Goal: Task Accomplishment & Management: Manage account settings

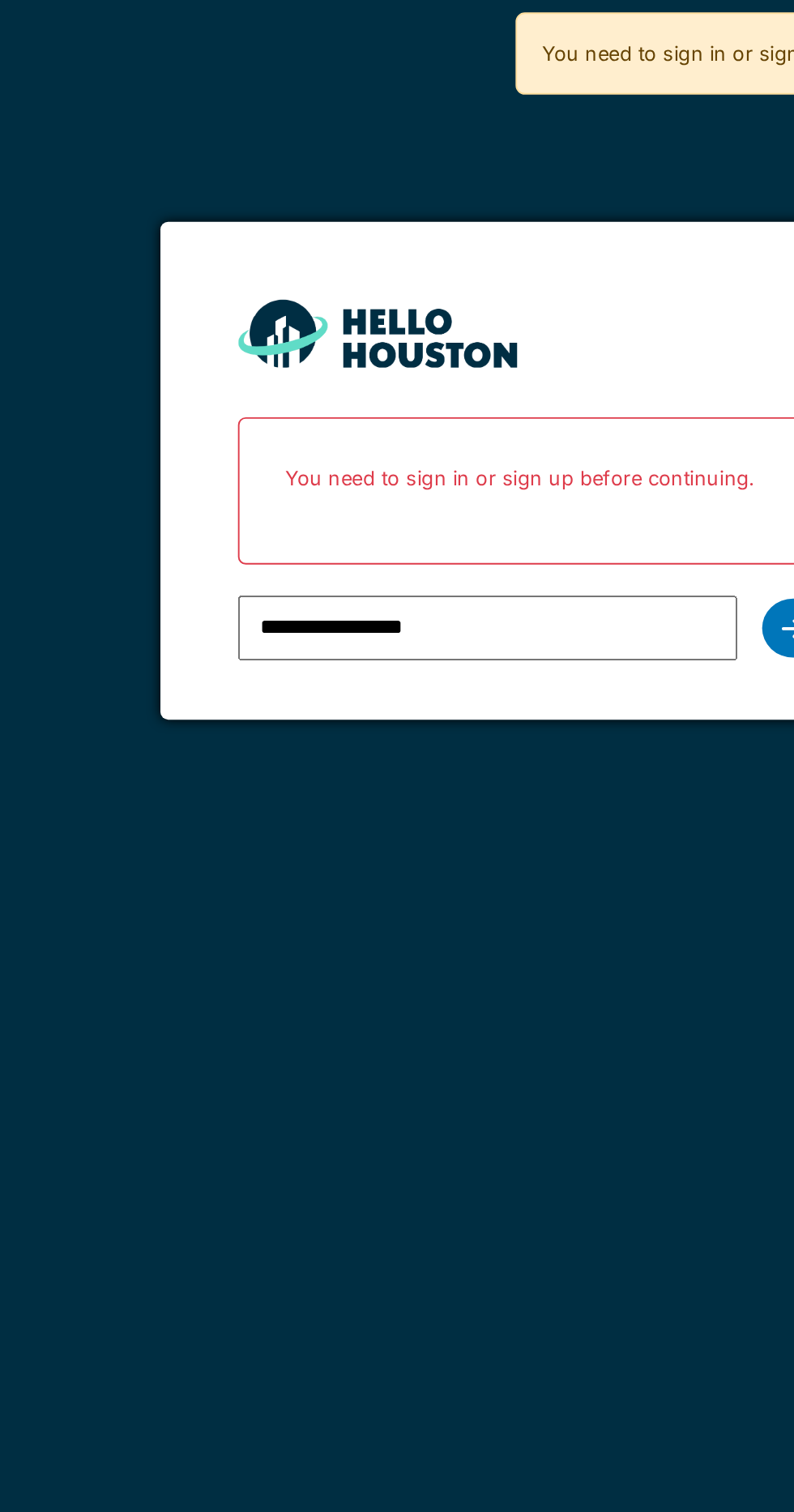
click at [526, 320] on div at bounding box center [534, 328] width 32 height 31
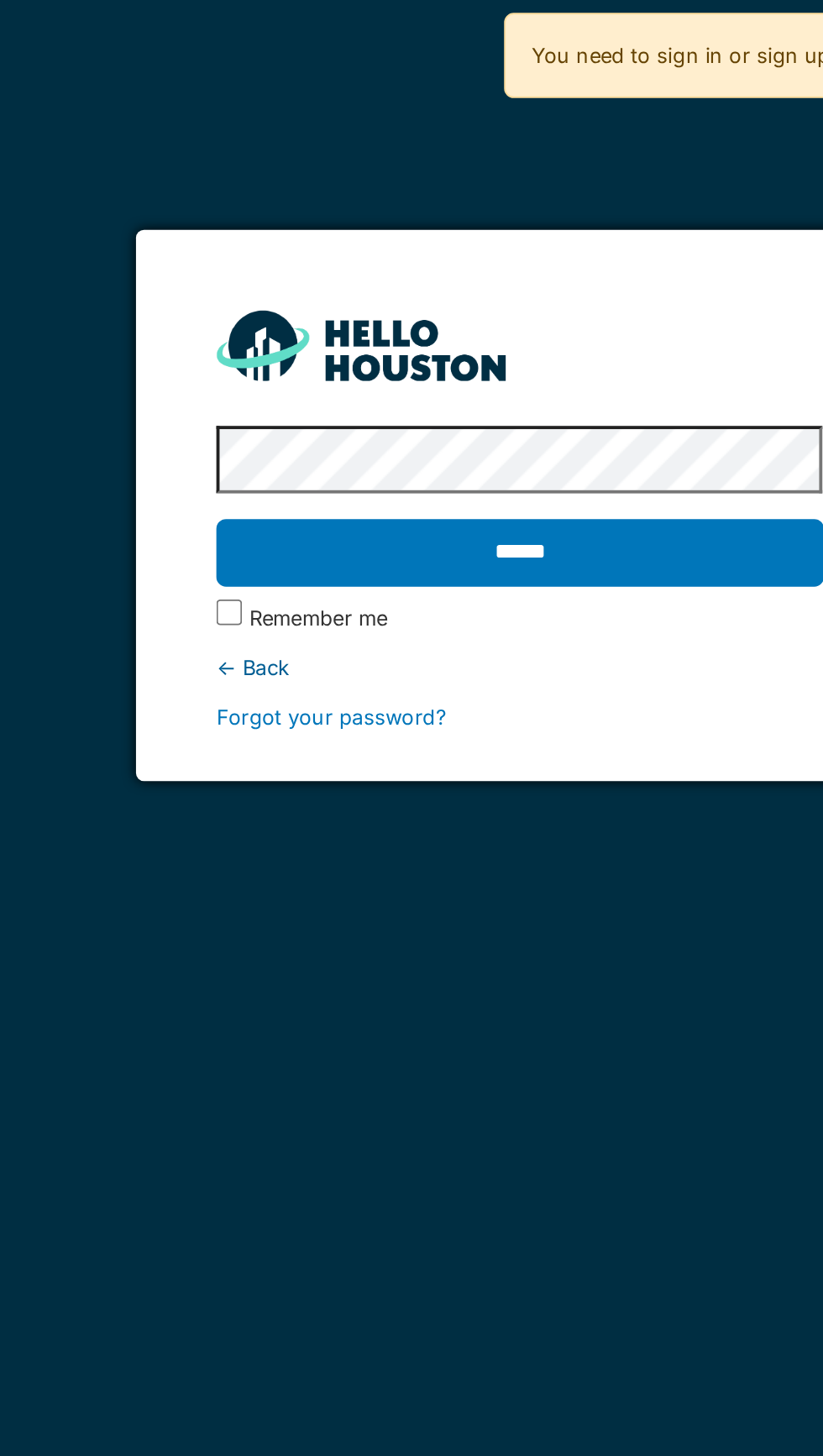
click at [415, 285] on input "******" at bounding box center [411, 289] width 316 height 35
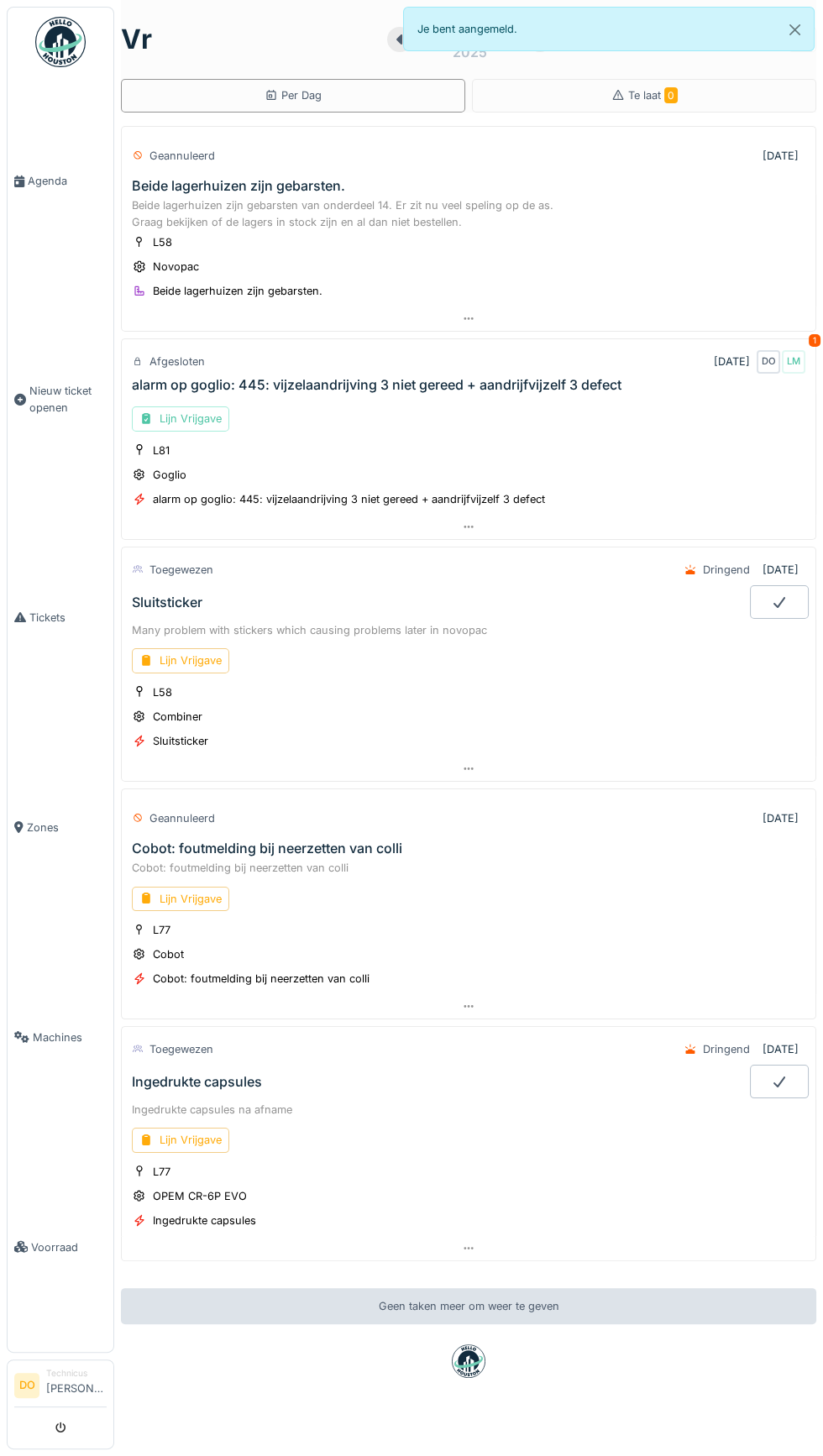
click at [42, 170] on link "Agenda" at bounding box center [61, 182] width 106 height 210
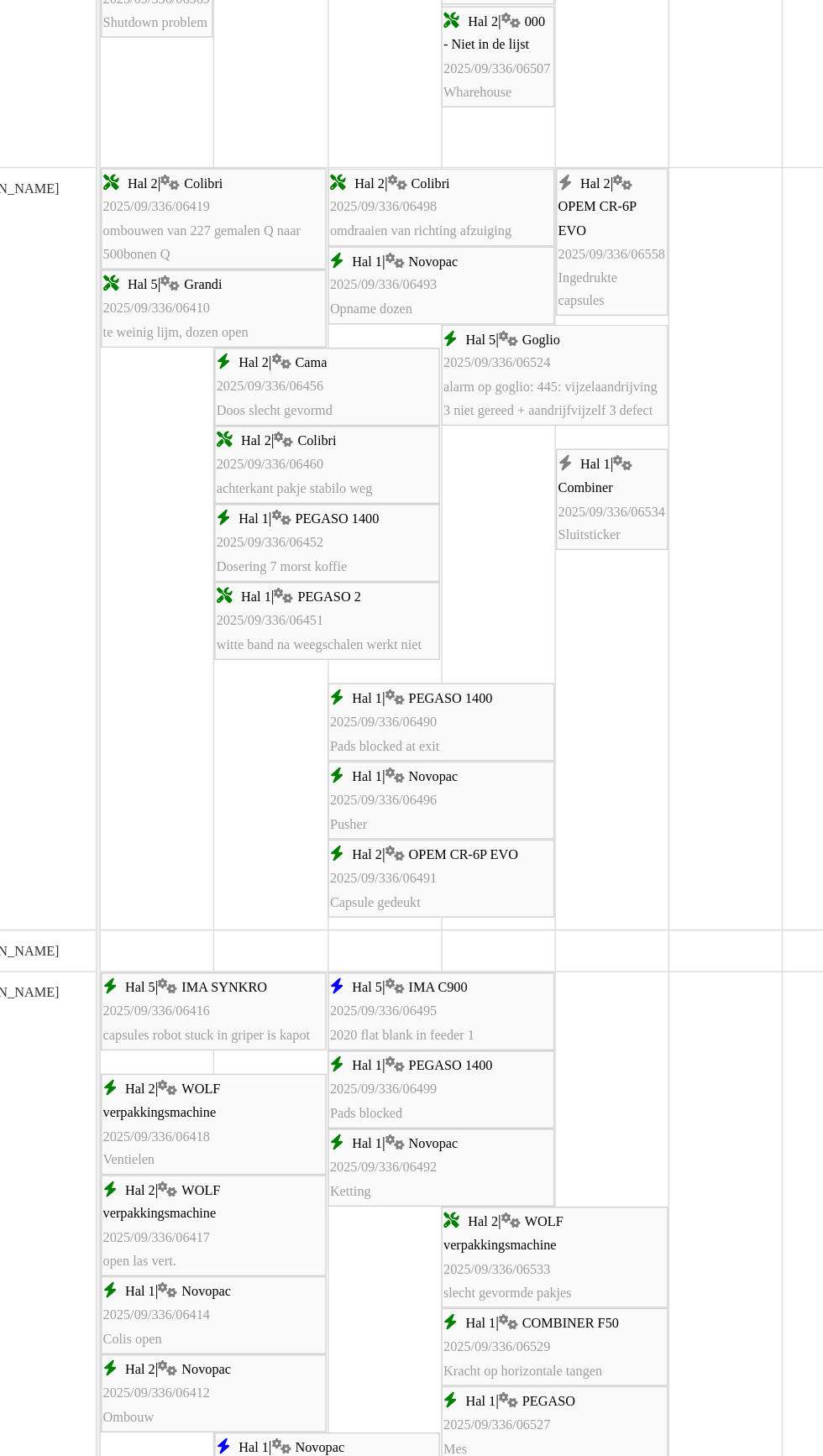
scroll to position [2028, 0]
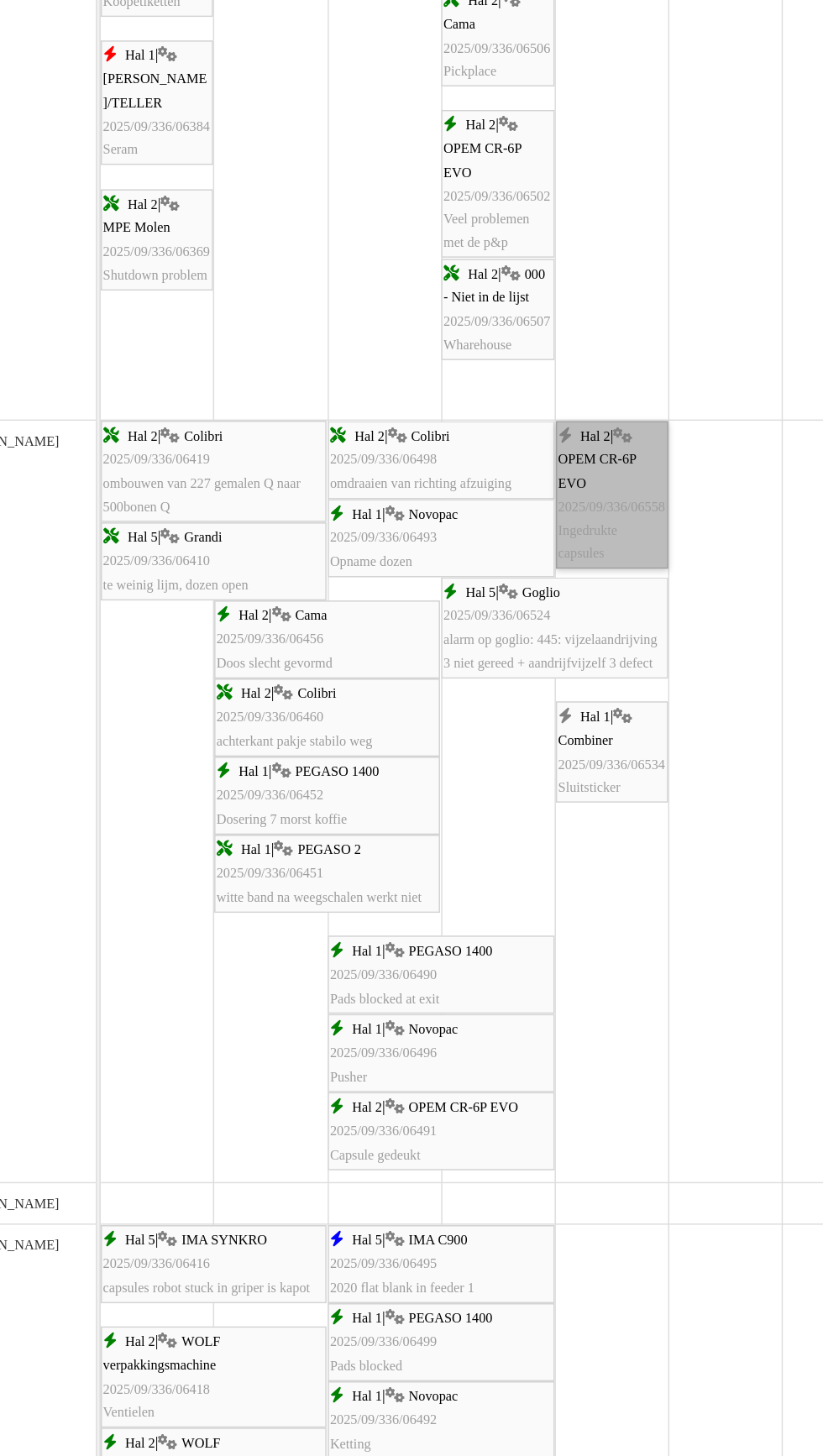
click at [606, 615] on link "Hal 2 | OPEM CR-6P EVO 2025/09/336/06558 Ingedrukte capsules" at bounding box center [601, 629] width 77 height 102
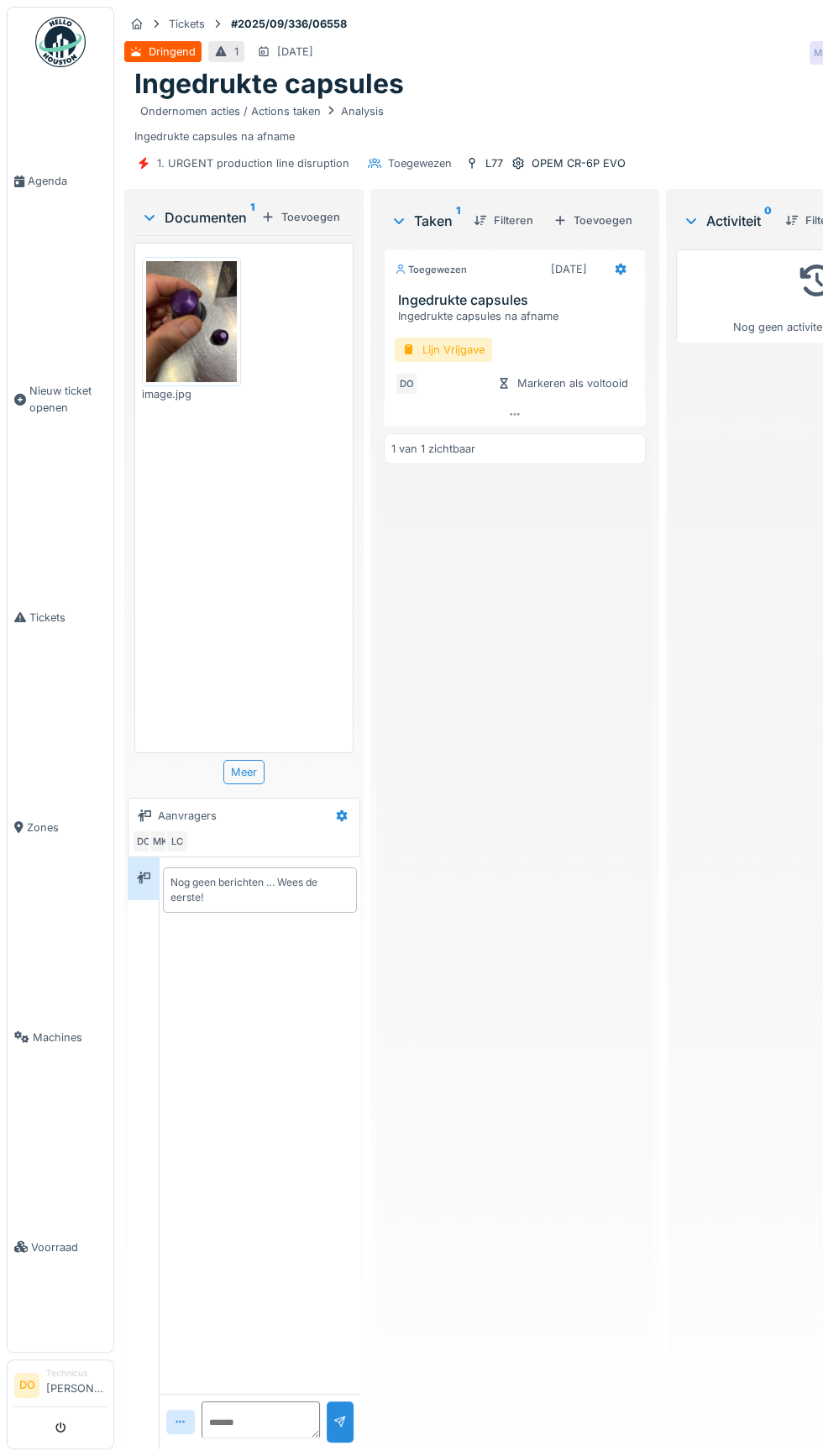
click at [439, 337] on div "Lijn Vrijgave" at bounding box center [443, 350] width 97 height 25
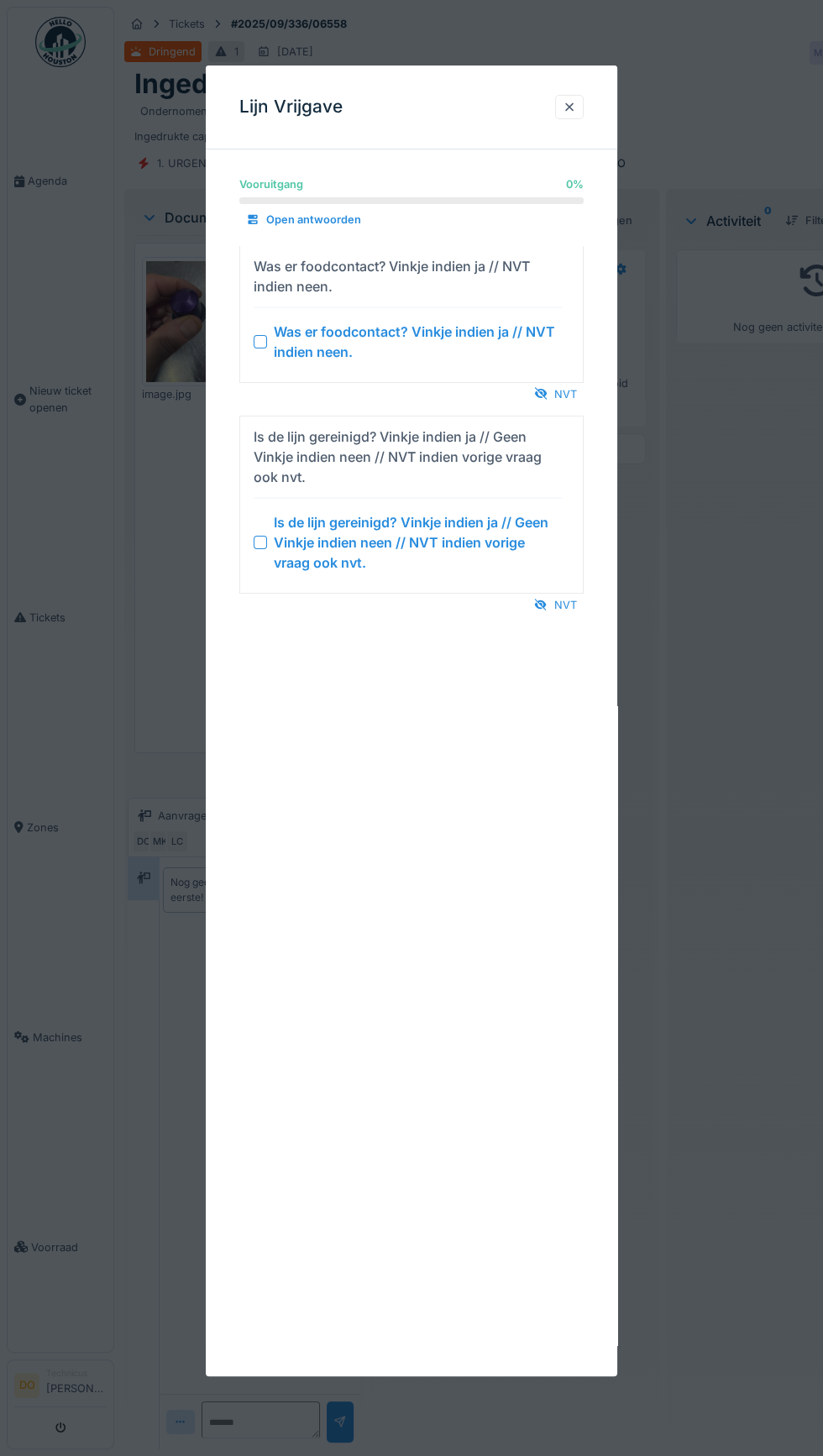
click at [565, 389] on div "NVT" at bounding box center [555, 395] width 57 height 23
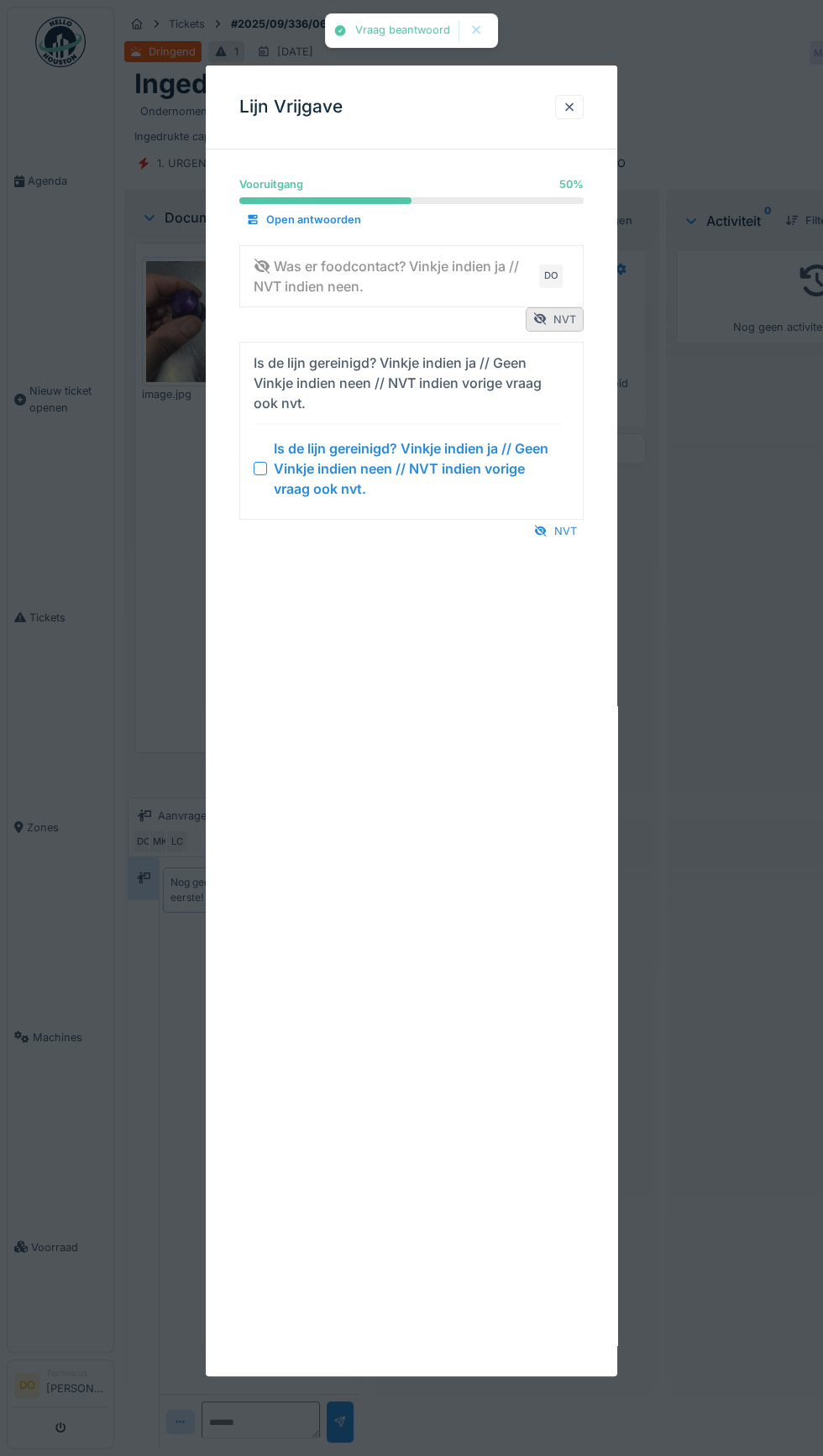
click at [570, 531] on div "NVT" at bounding box center [555, 532] width 57 height 23
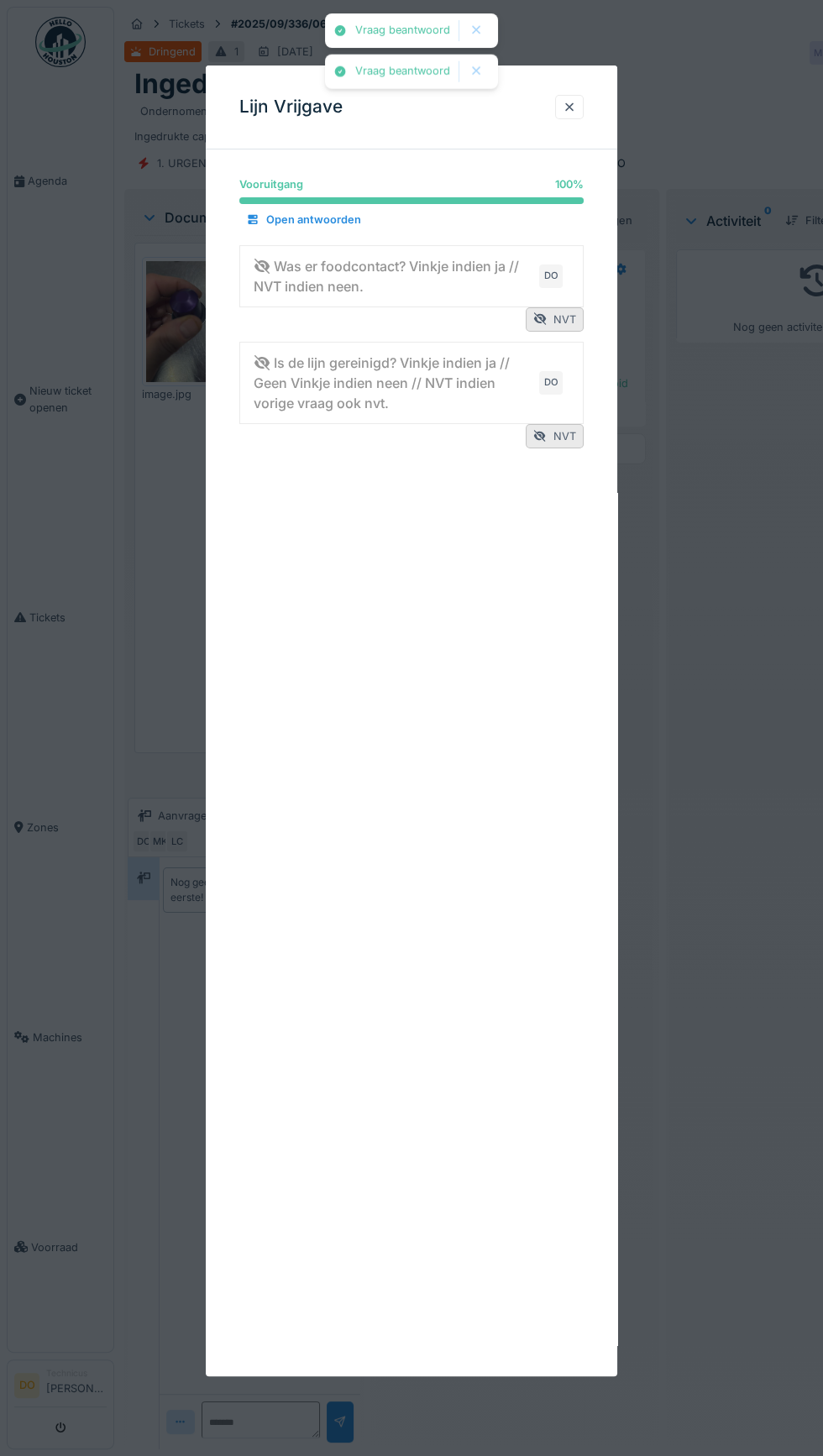
click at [570, 112] on div at bounding box center [569, 107] width 13 height 16
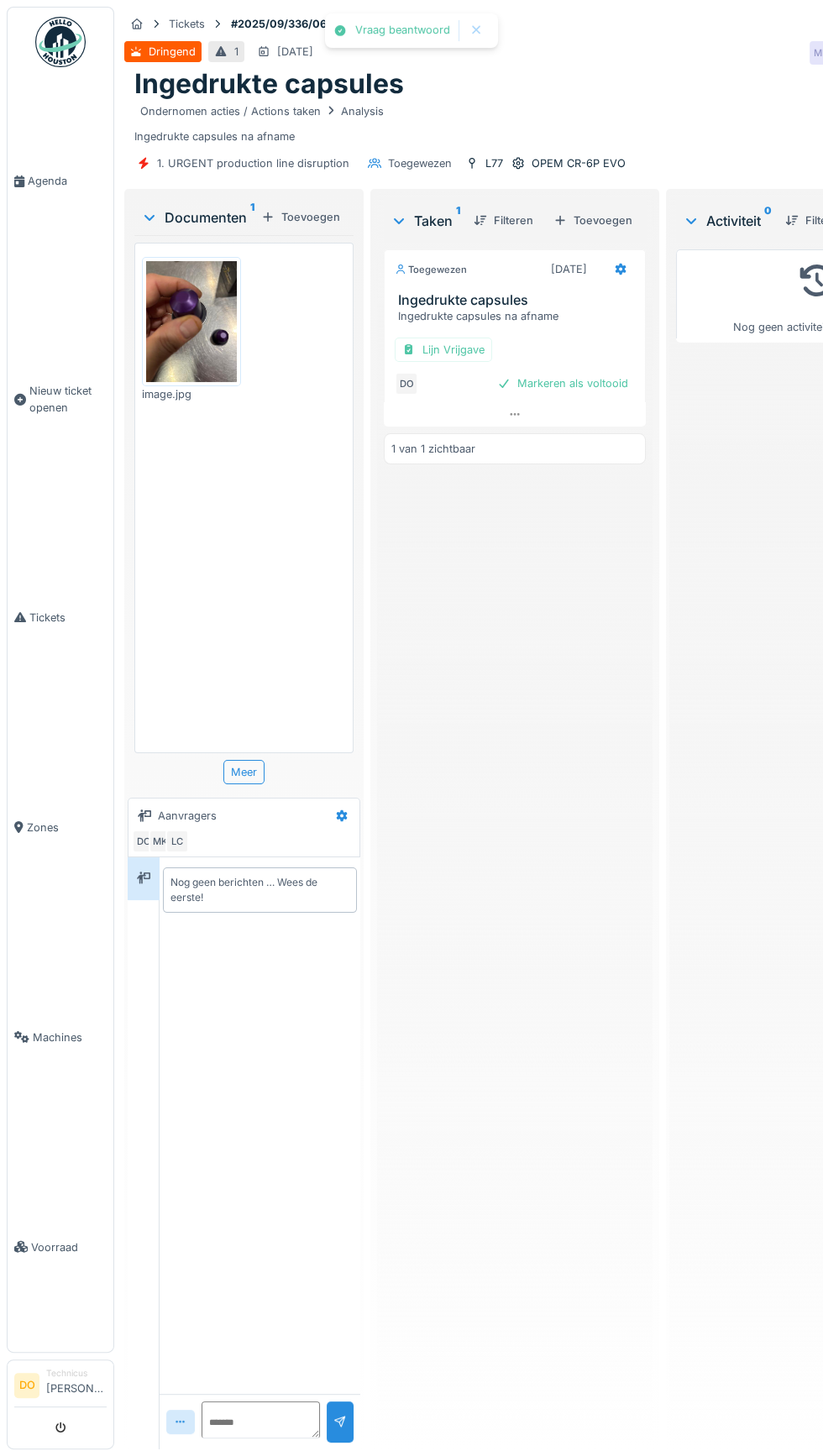
click at [591, 381] on div "Markeren als voltooid" at bounding box center [563, 383] width 145 height 23
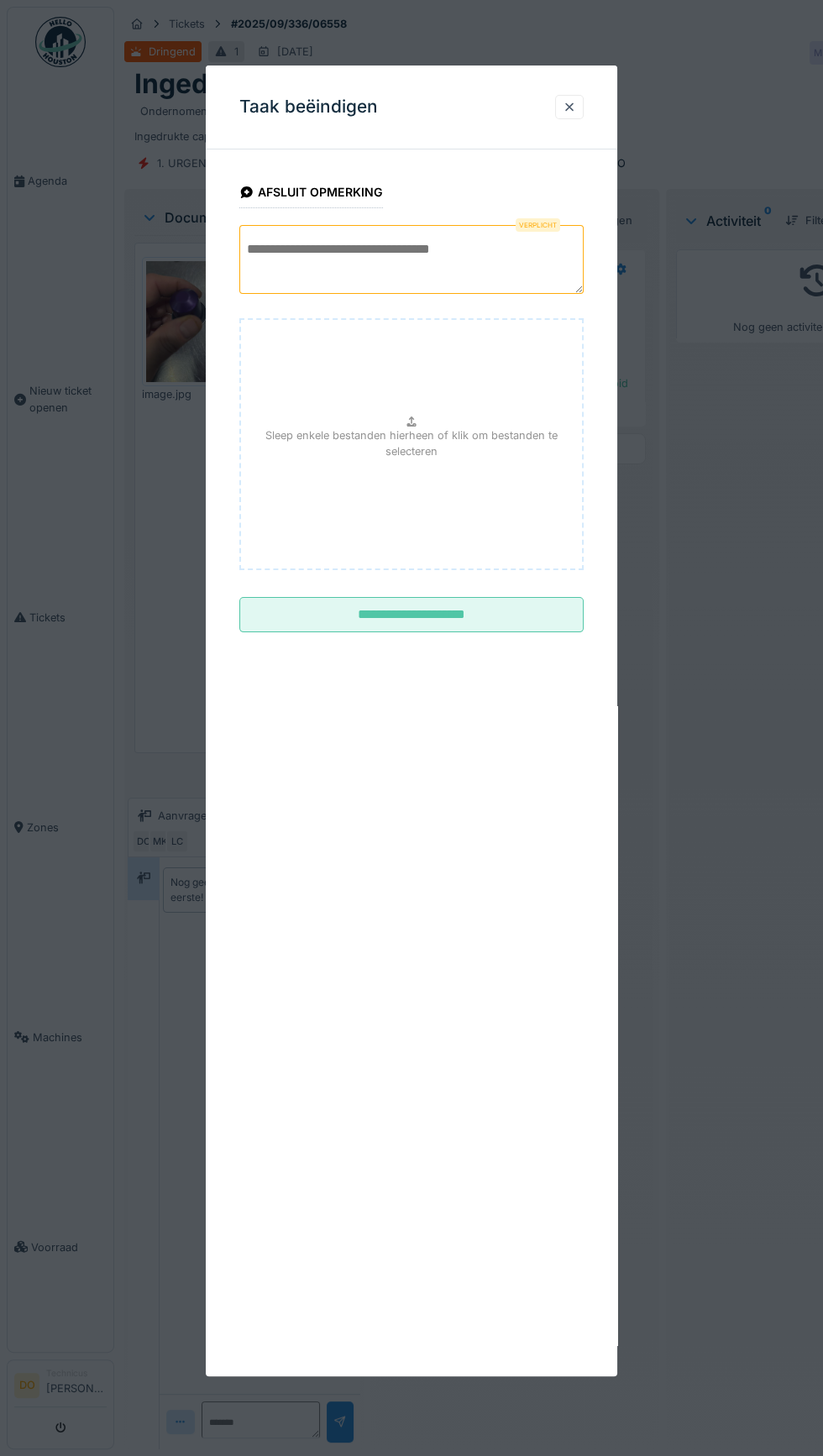
click at [455, 245] on textarea at bounding box center [412, 260] width 344 height 69
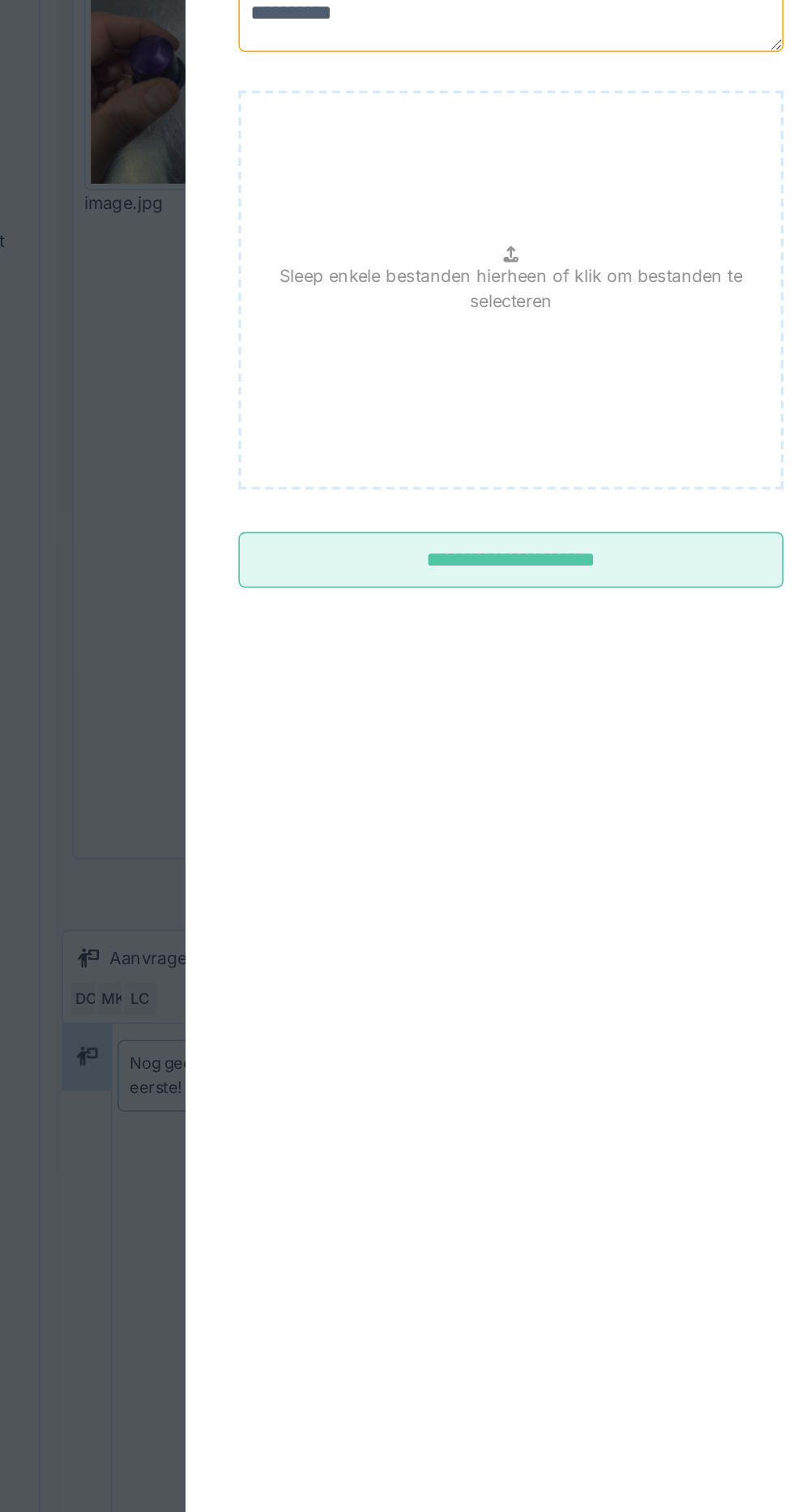
type textarea "**********"
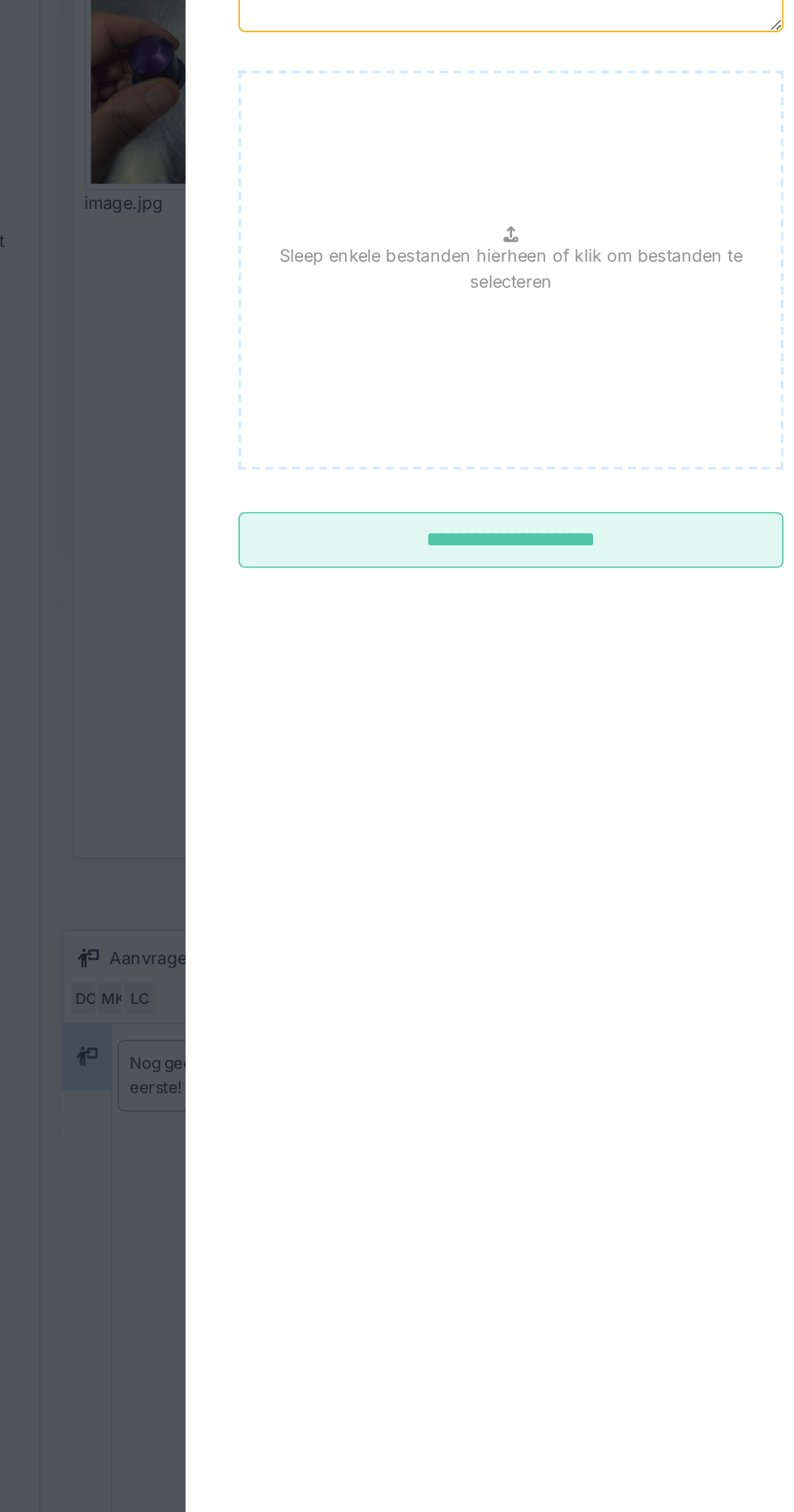
click at [463, 585] on input "**********" at bounding box center [397, 586] width 332 height 34
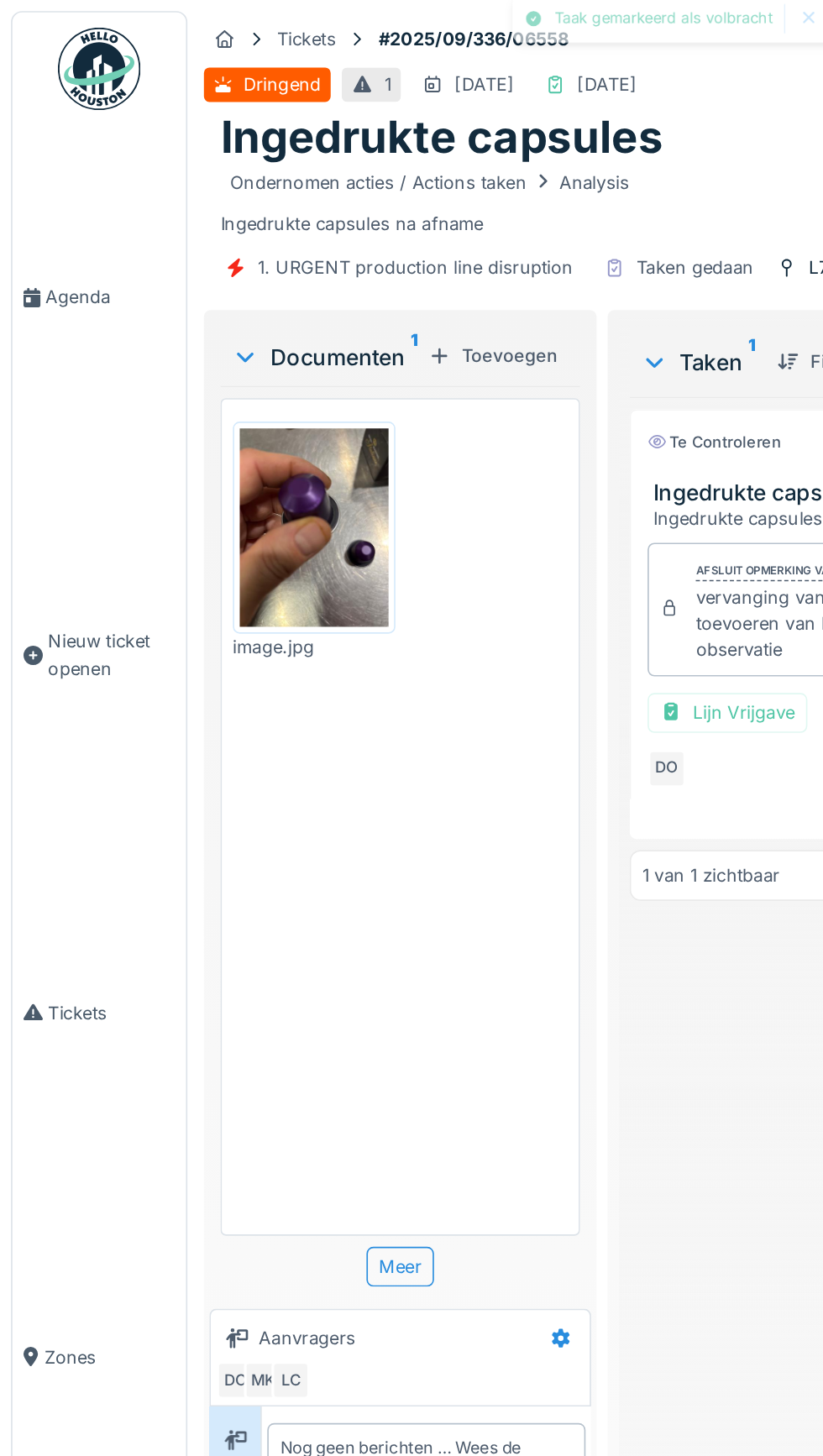
click at [45, 189] on span "Agenda" at bounding box center [66, 181] width 79 height 16
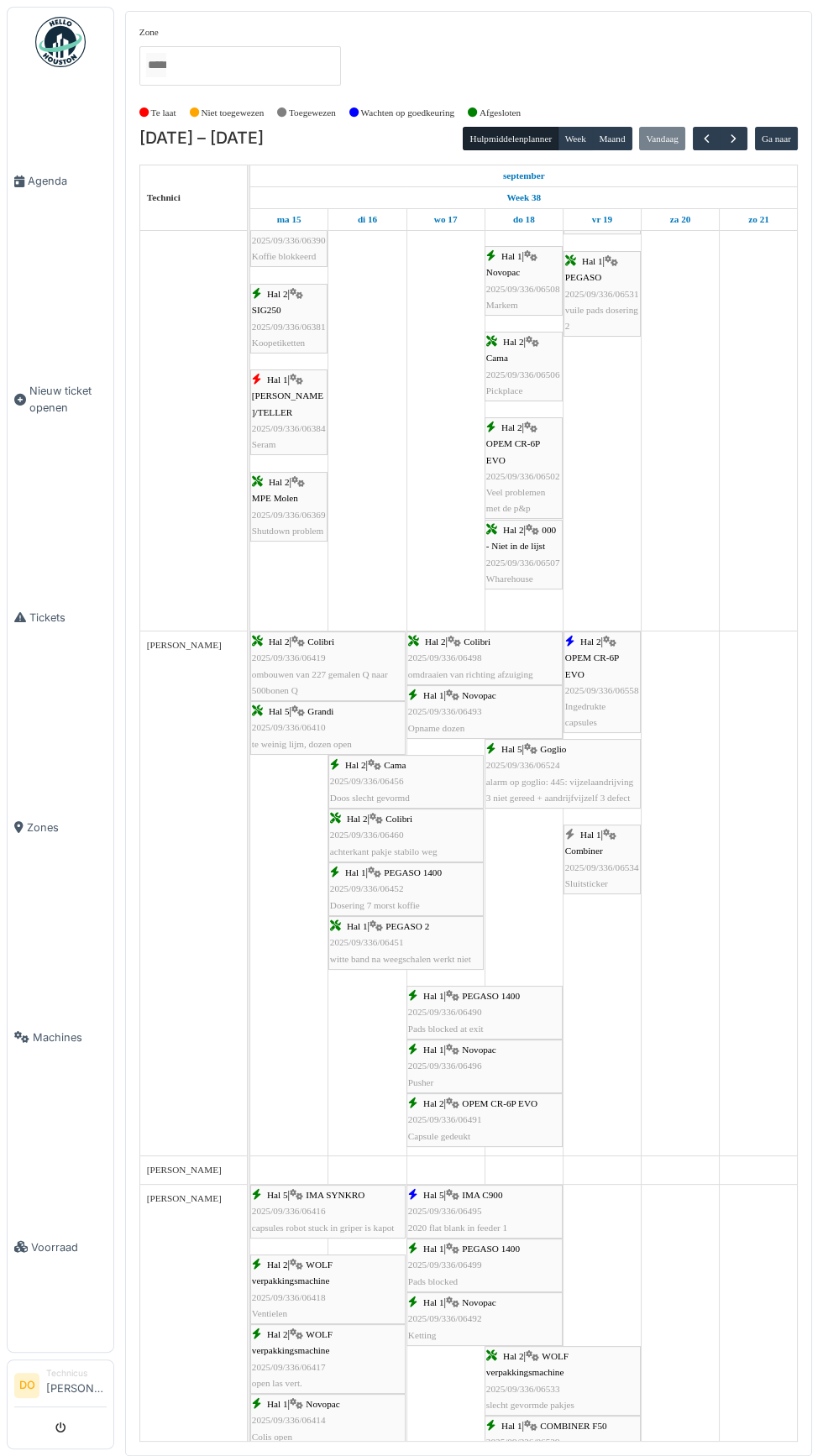
scroll to position [1917, 0]
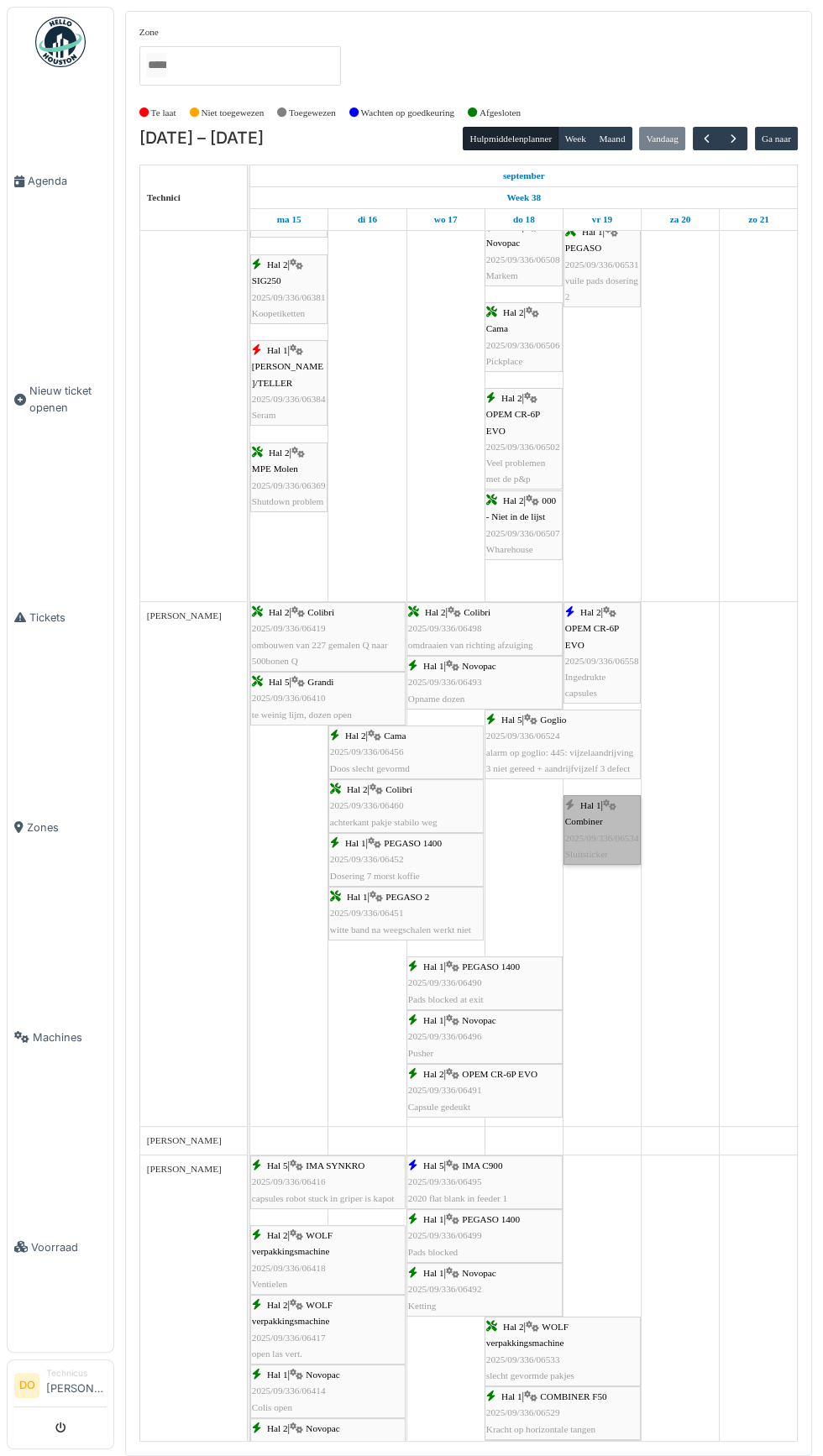
click at [593, 828] on link "Hal 1 | Combiner 2025/09/336/06534 Sluitsticker" at bounding box center [601, 829] width 77 height 70
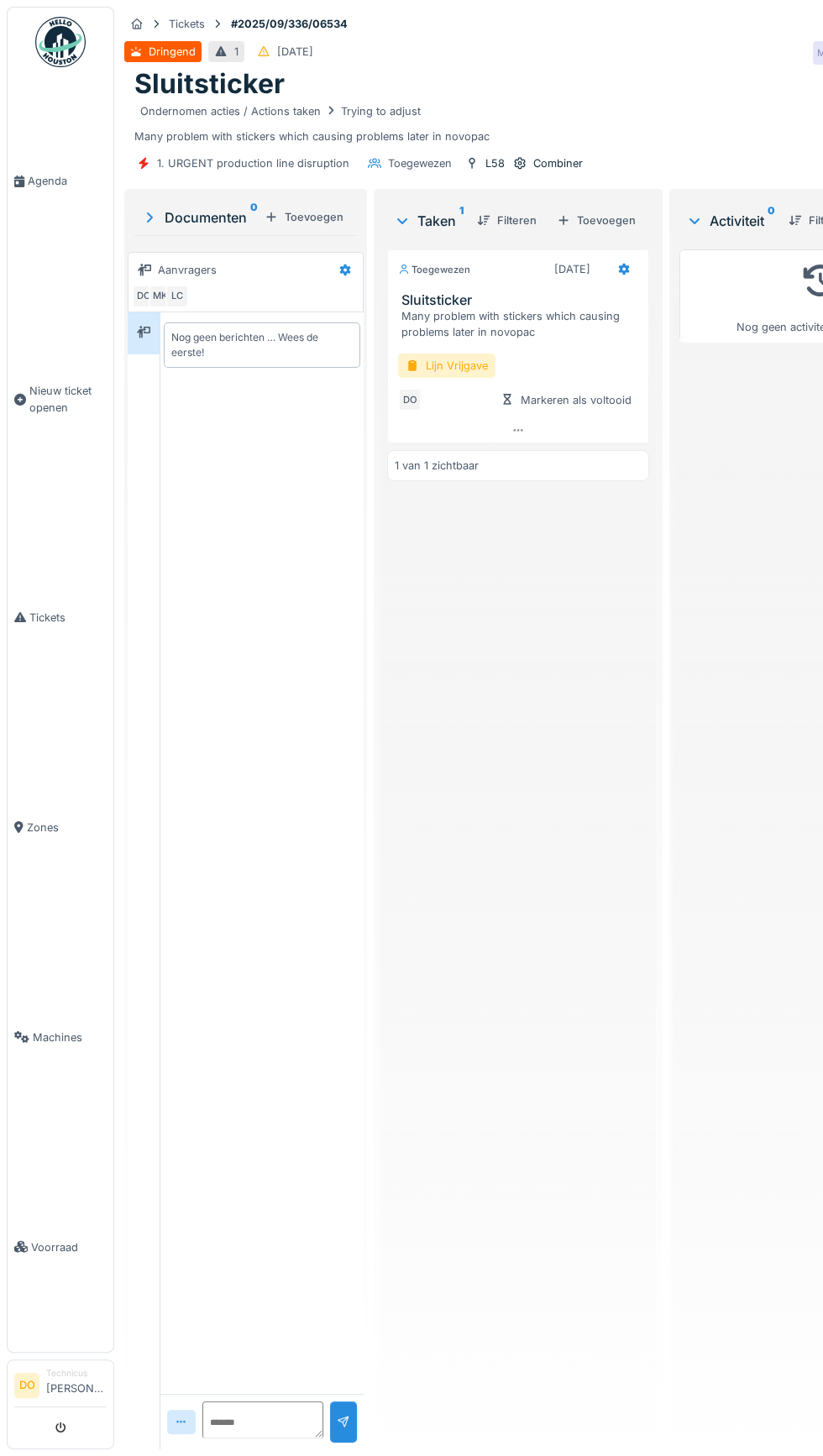
click at [442, 369] on div "Lijn Vrijgave" at bounding box center [447, 366] width 97 height 25
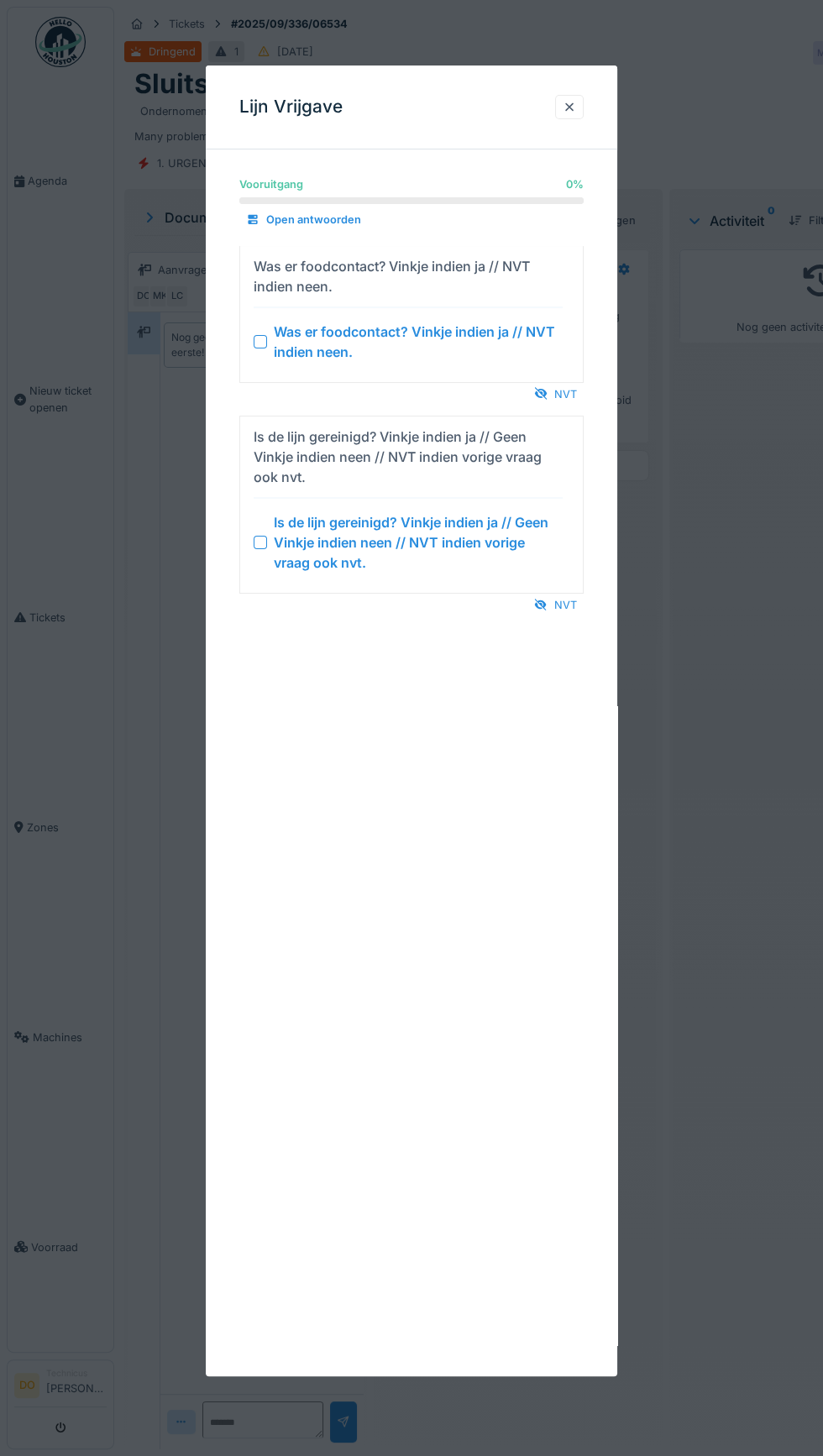
click at [568, 392] on div "NVT" at bounding box center [555, 395] width 57 height 23
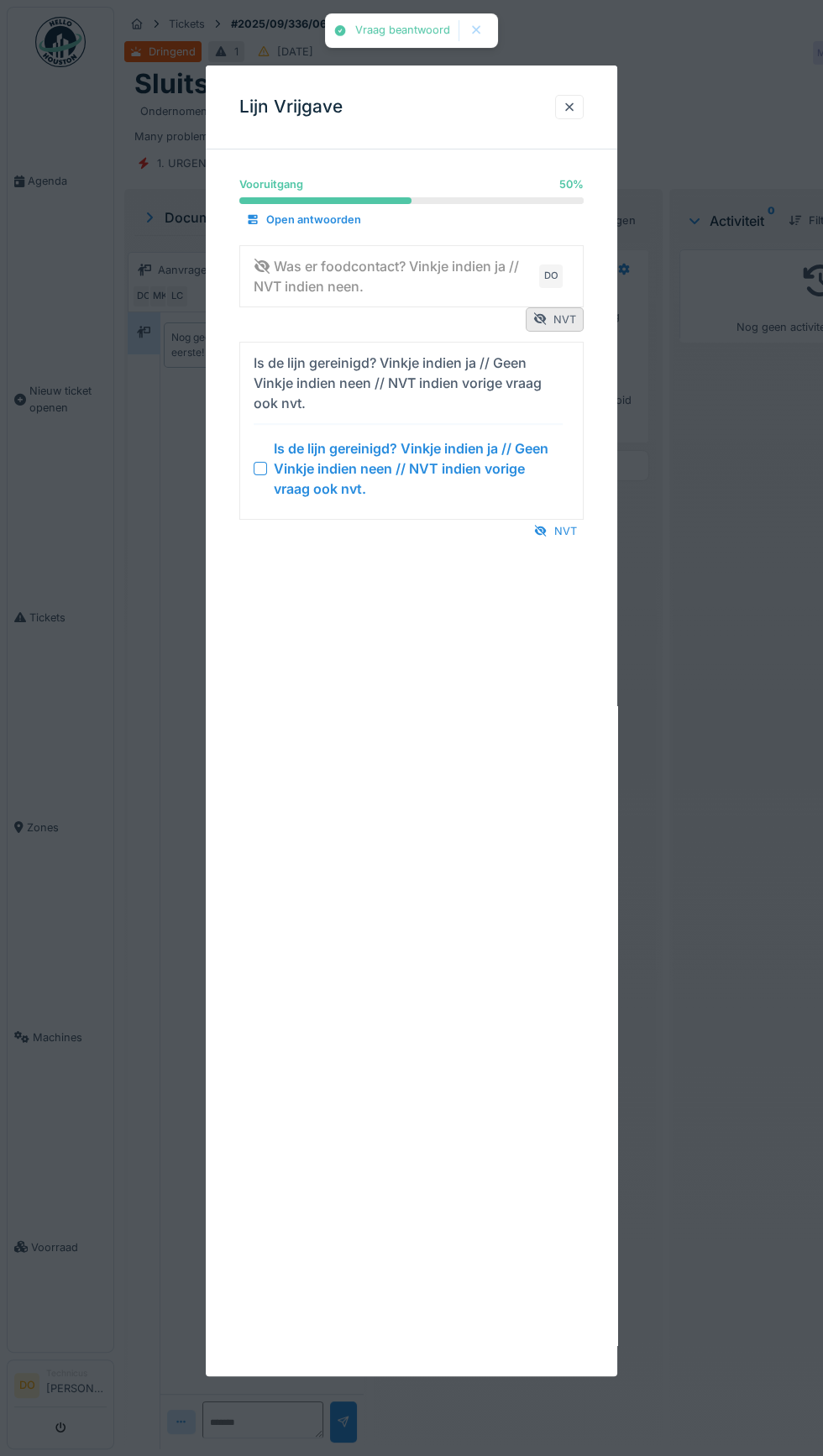
click at [565, 529] on div "NVT" at bounding box center [555, 532] width 57 height 23
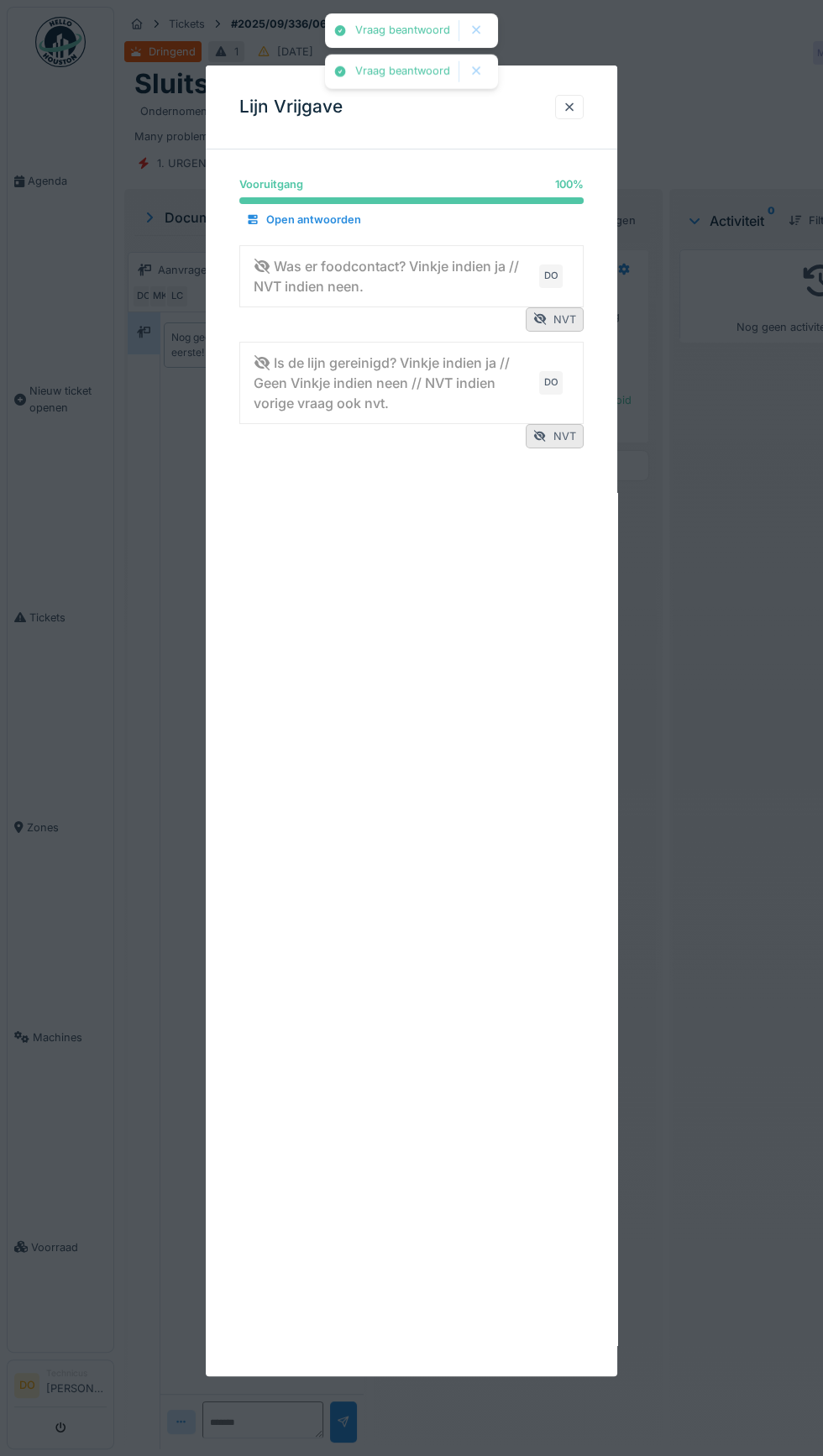
click at [563, 114] on div at bounding box center [569, 107] width 13 height 16
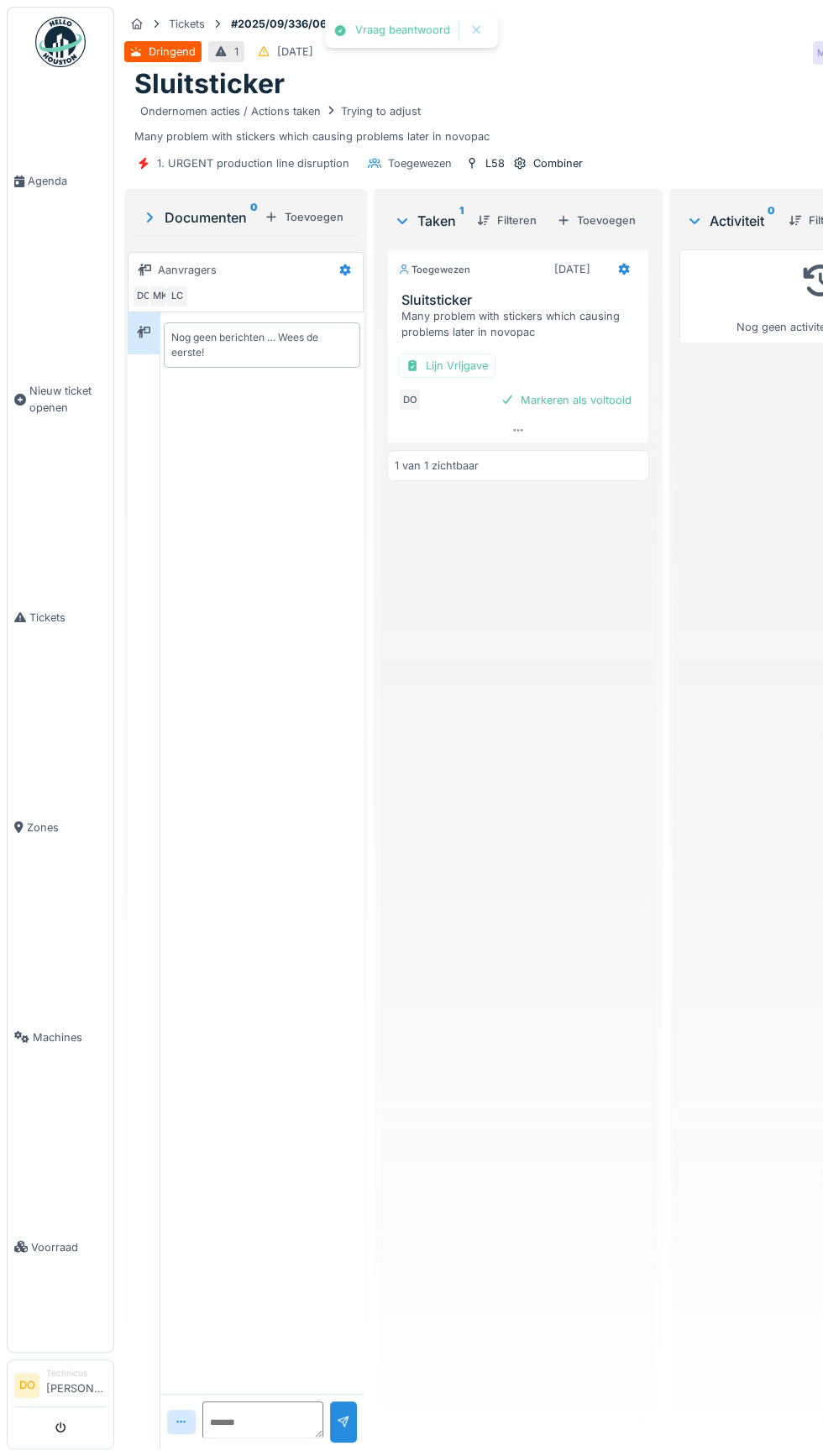
click at [599, 419] on div at bounding box center [517, 431] width 260 height 25
click at [606, 422] on div "Markeren als voltooid" at bounding box center [566, 434] width 145 height 23
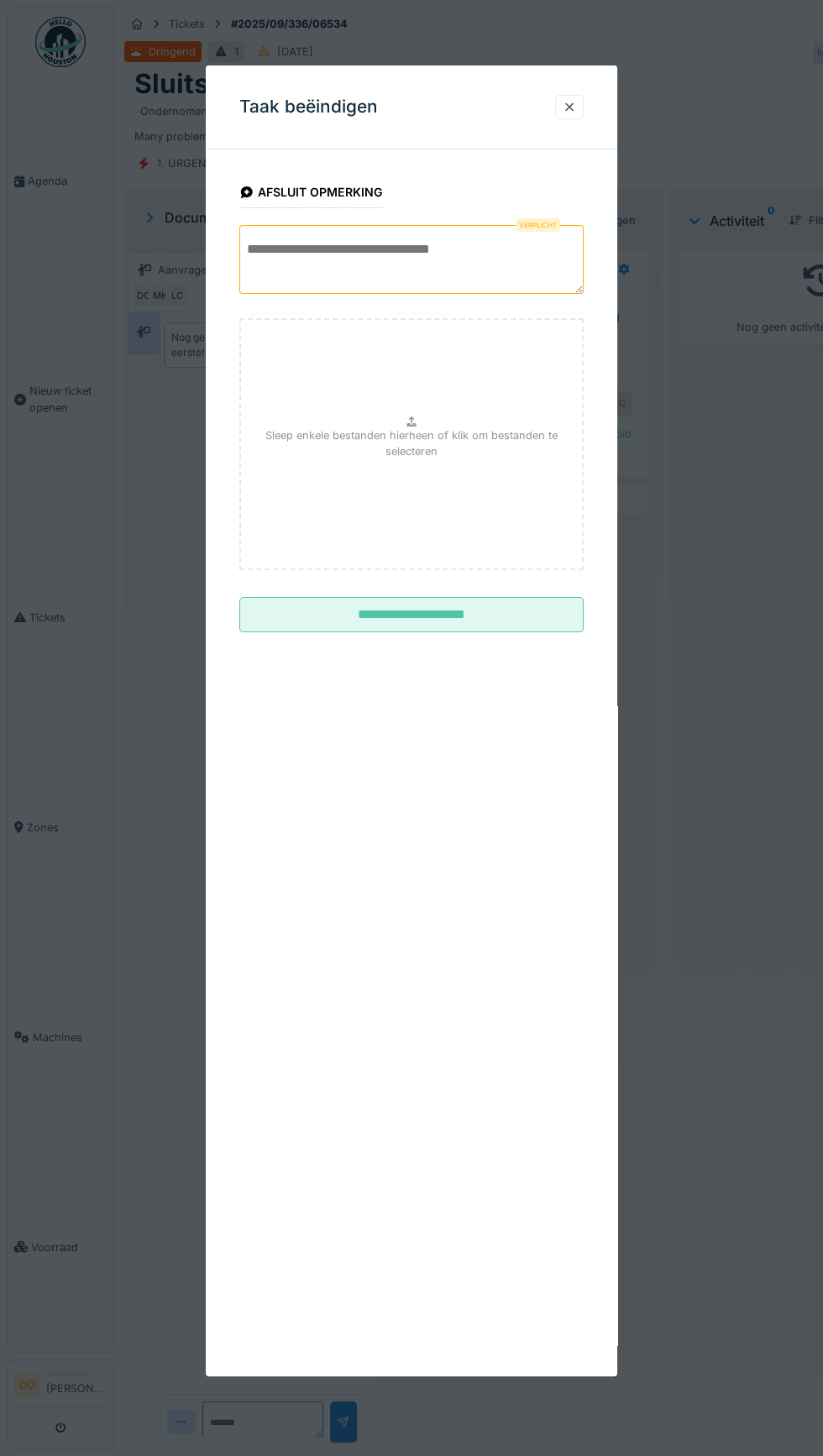
click at [468, 245] on textarea at bounding box center [412, 260] width 344 height 69
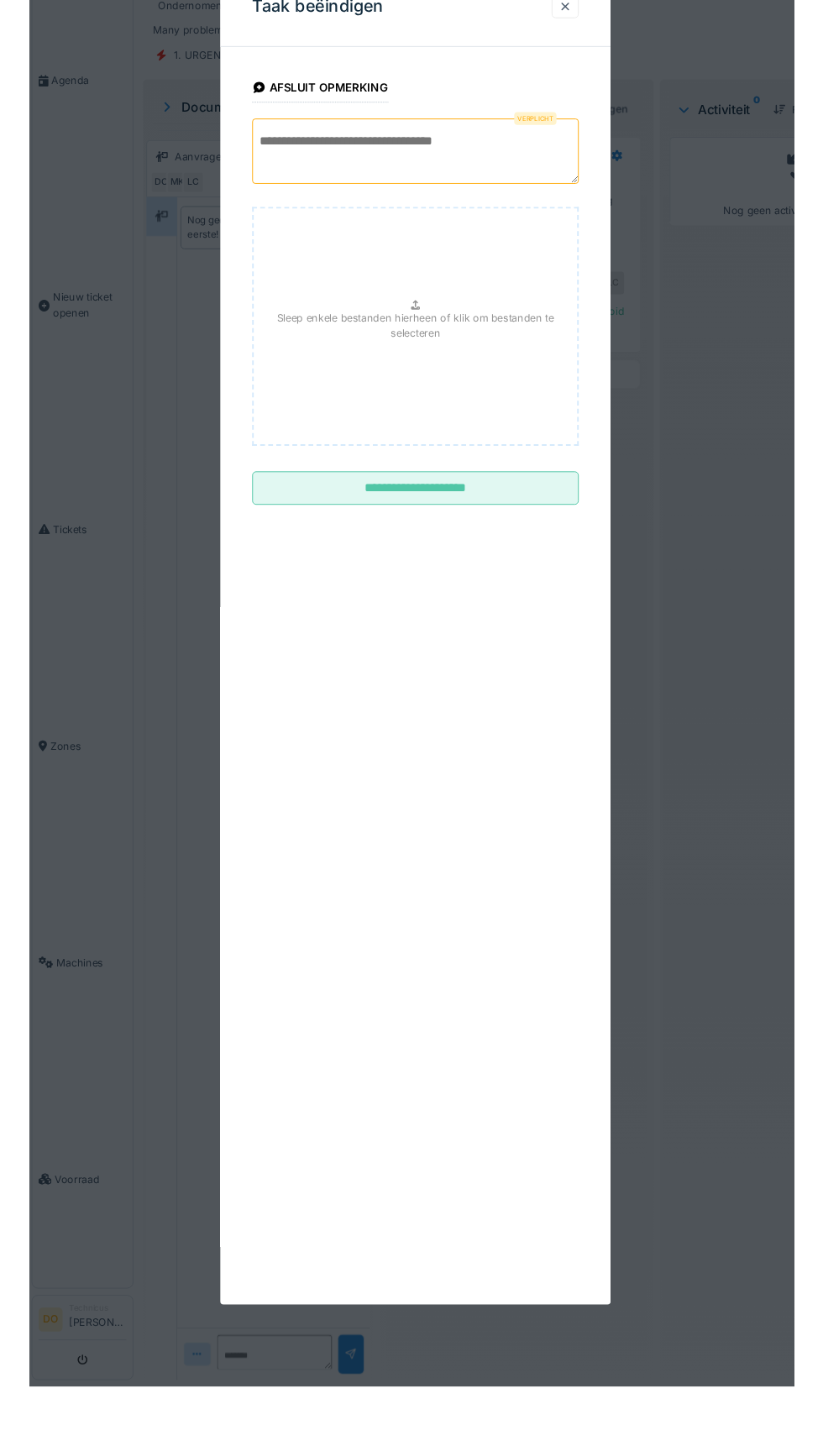
scroll to position [100, 0]
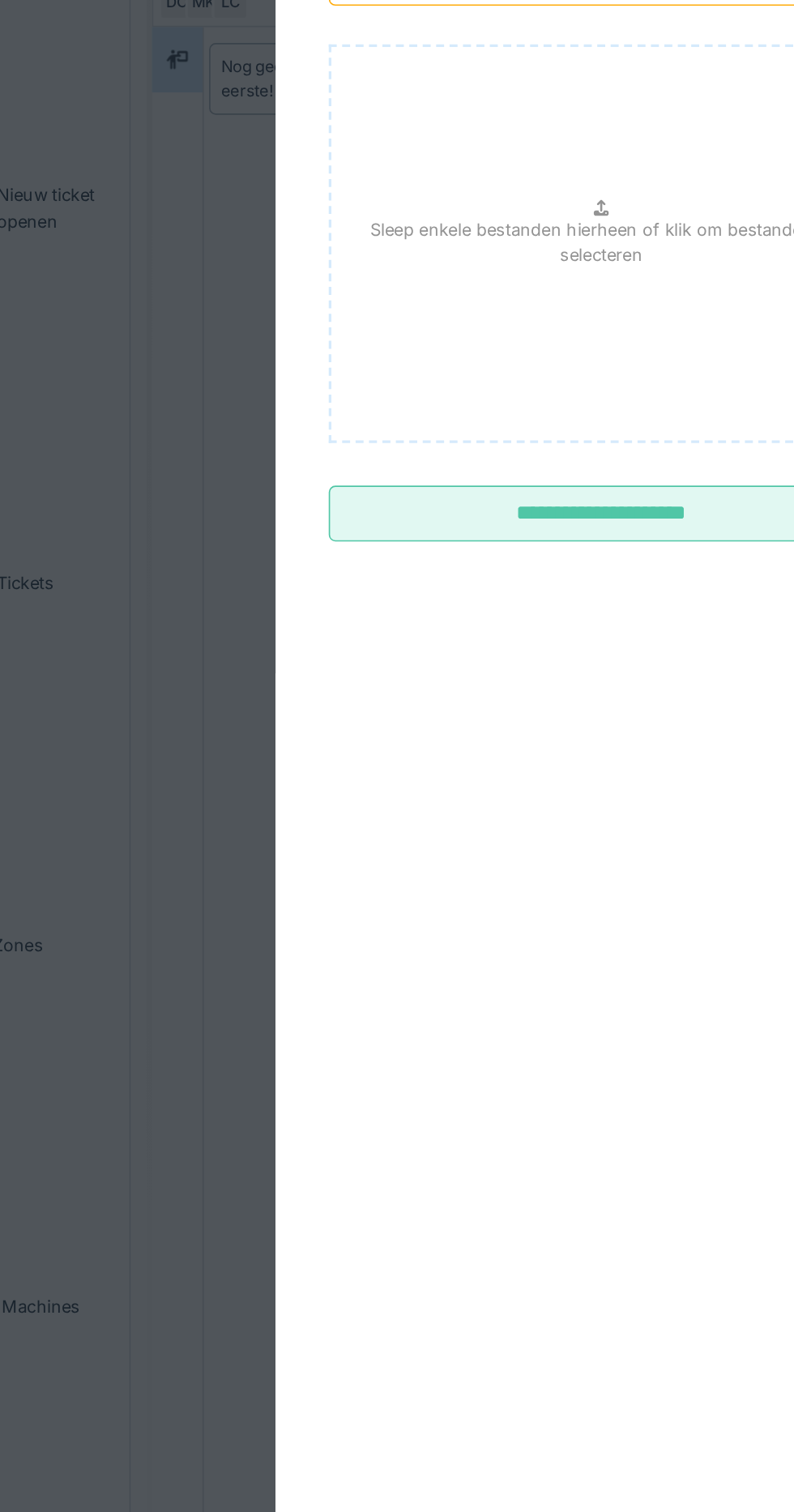
type textarea "**********"
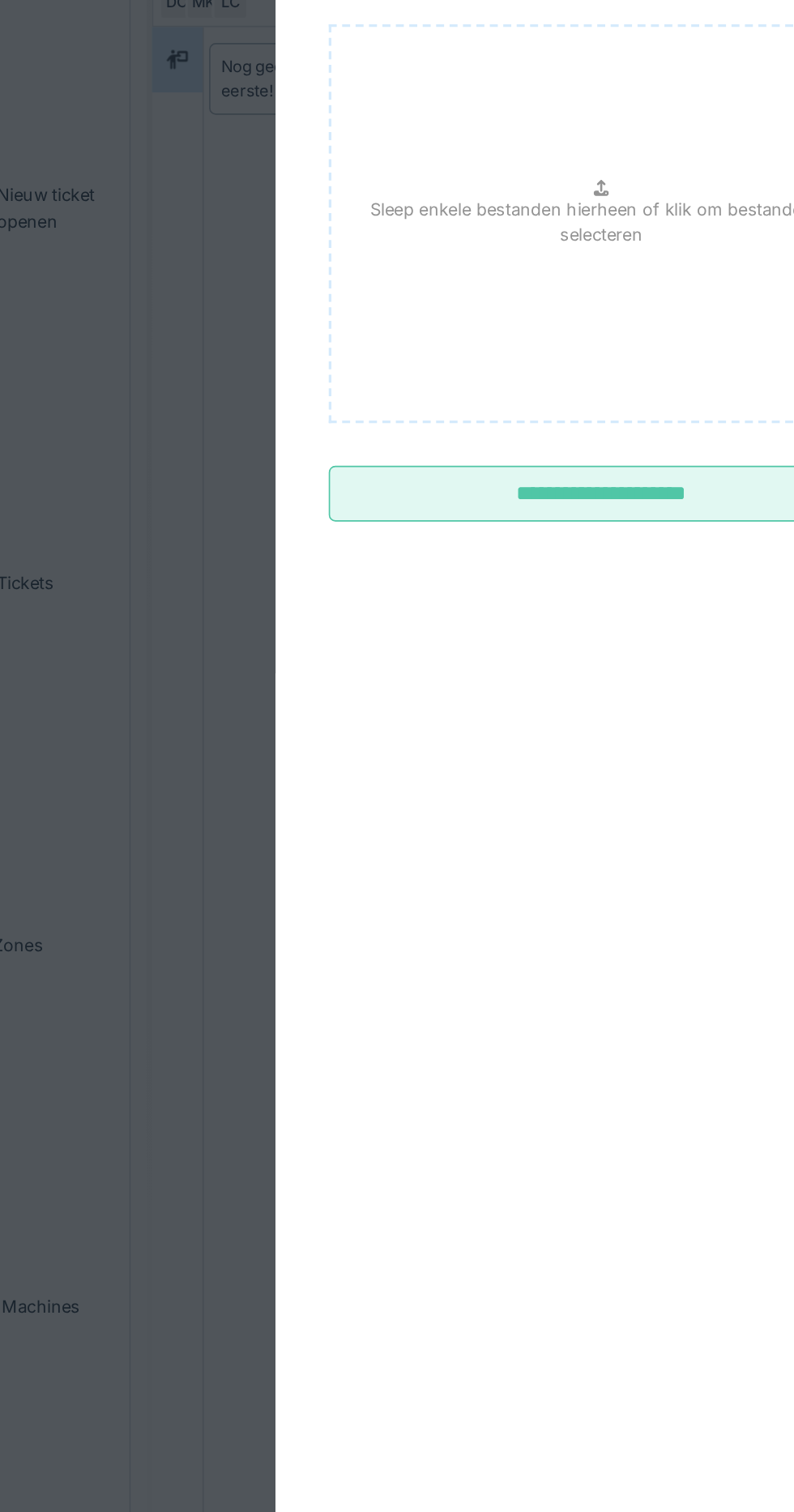
click at [411, 603] on input "**********" at bounding box center [397, 586] width 332 height 34
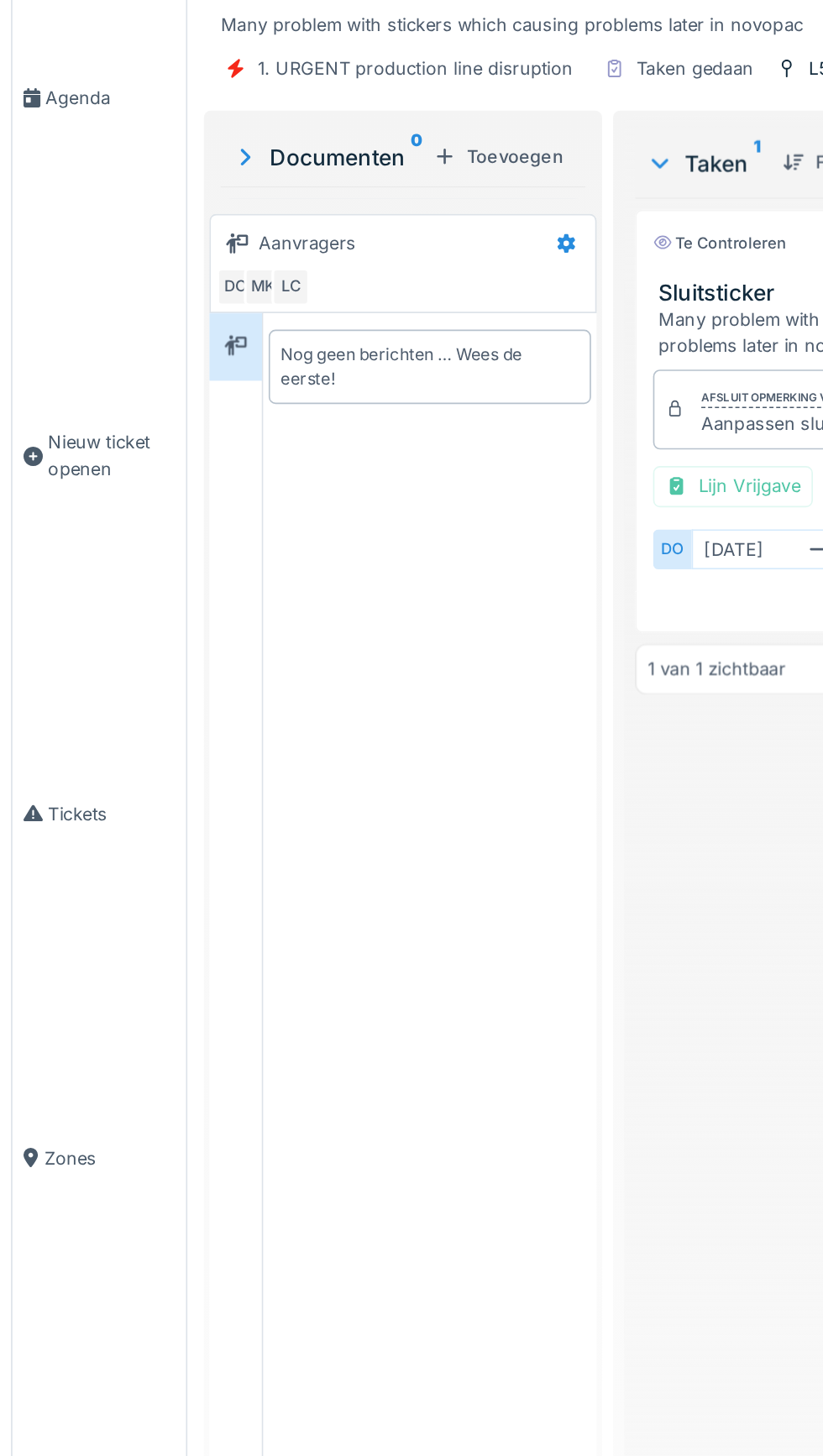
scroll to position [0, 0]
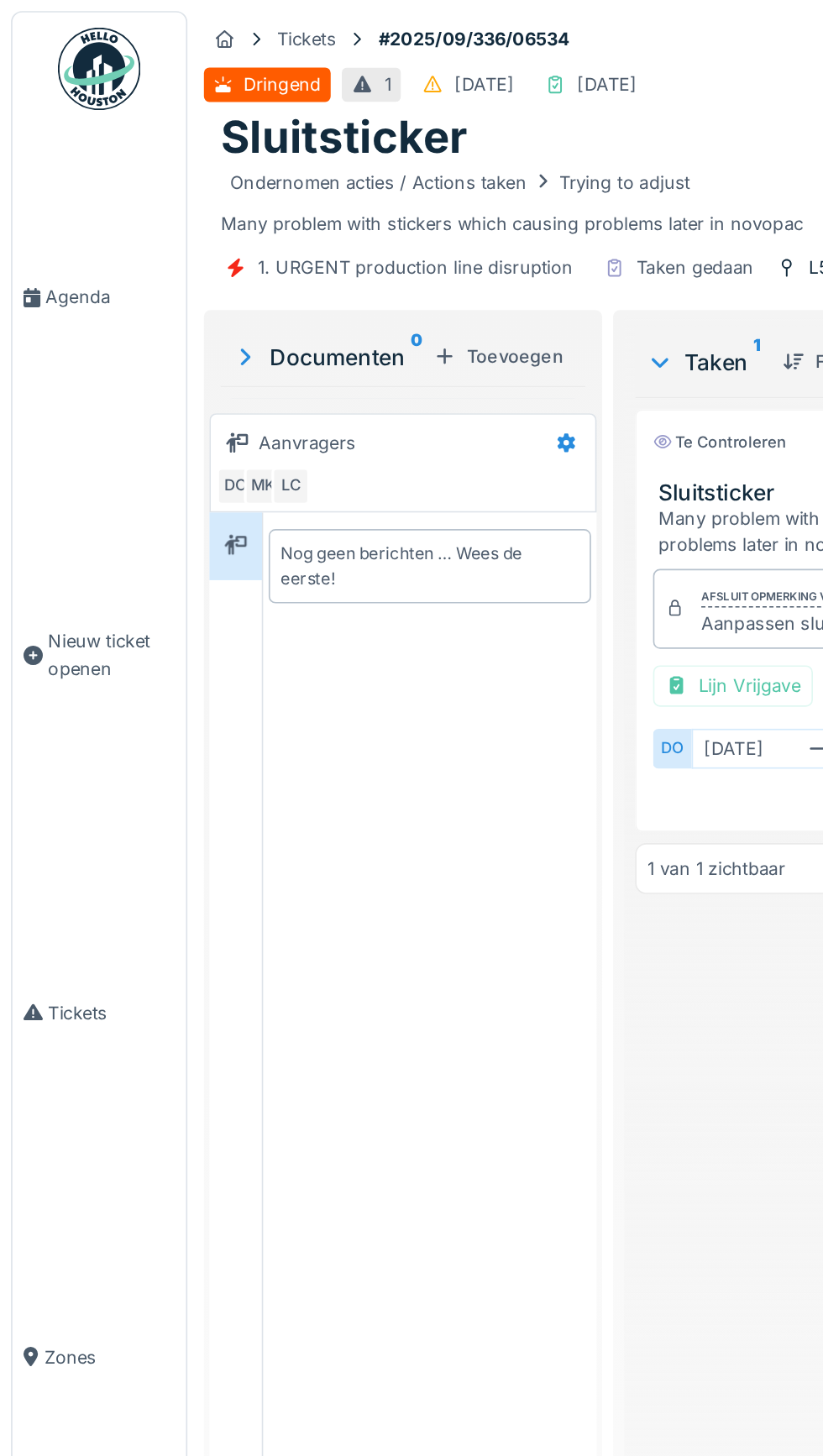
click at [42, 185] on link "Agenda" at bounding box center [61, 182] width 106 height 210
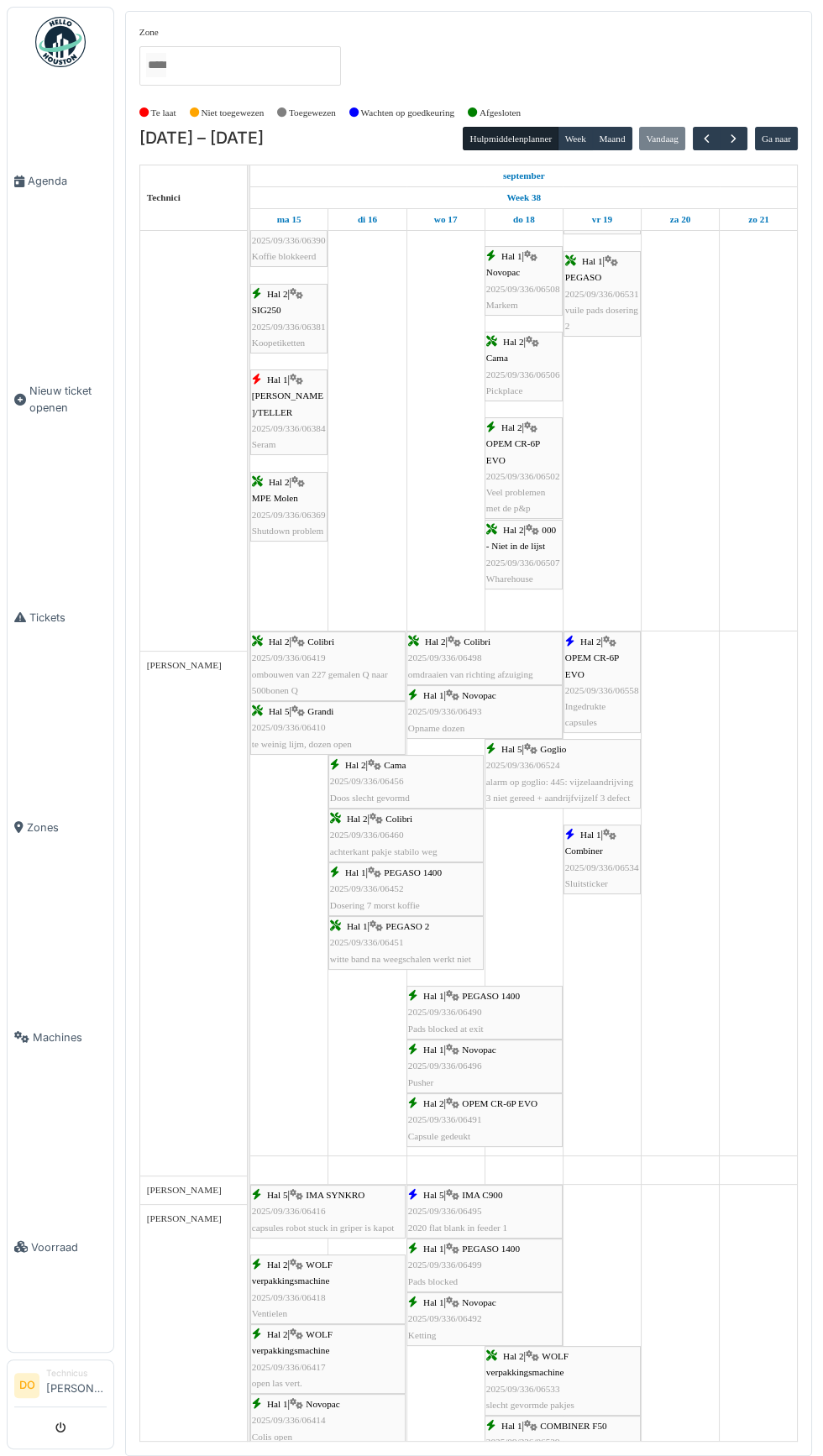
scroll to position [1890, 0]
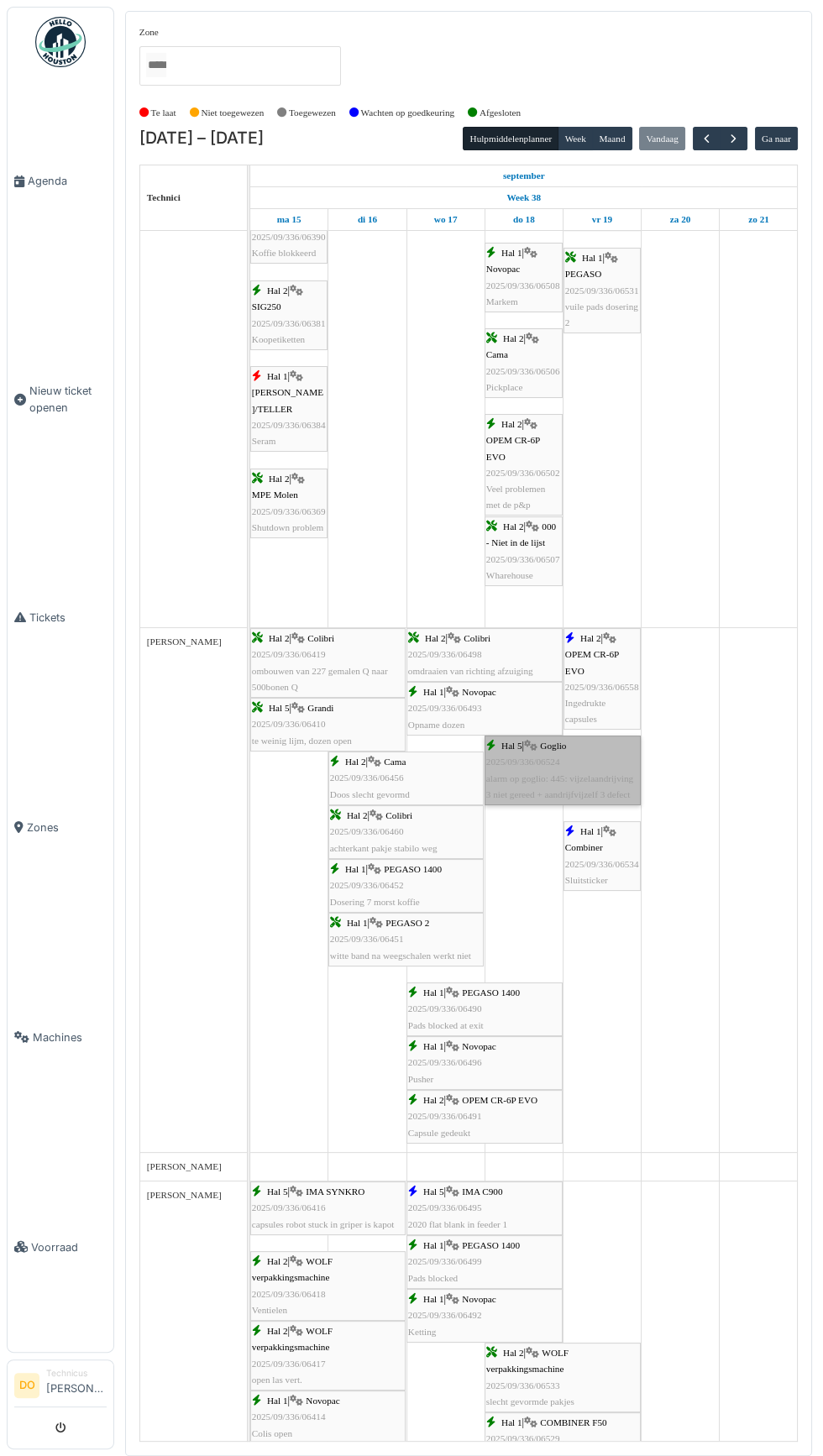
click at [537, 743] on link "Hal 5 | Goglio 2025/09/336/06524 alarm op goglio: 445: vijzelaandrijving 3 niet…" at bounding box center [563, 770] width 156 height 70
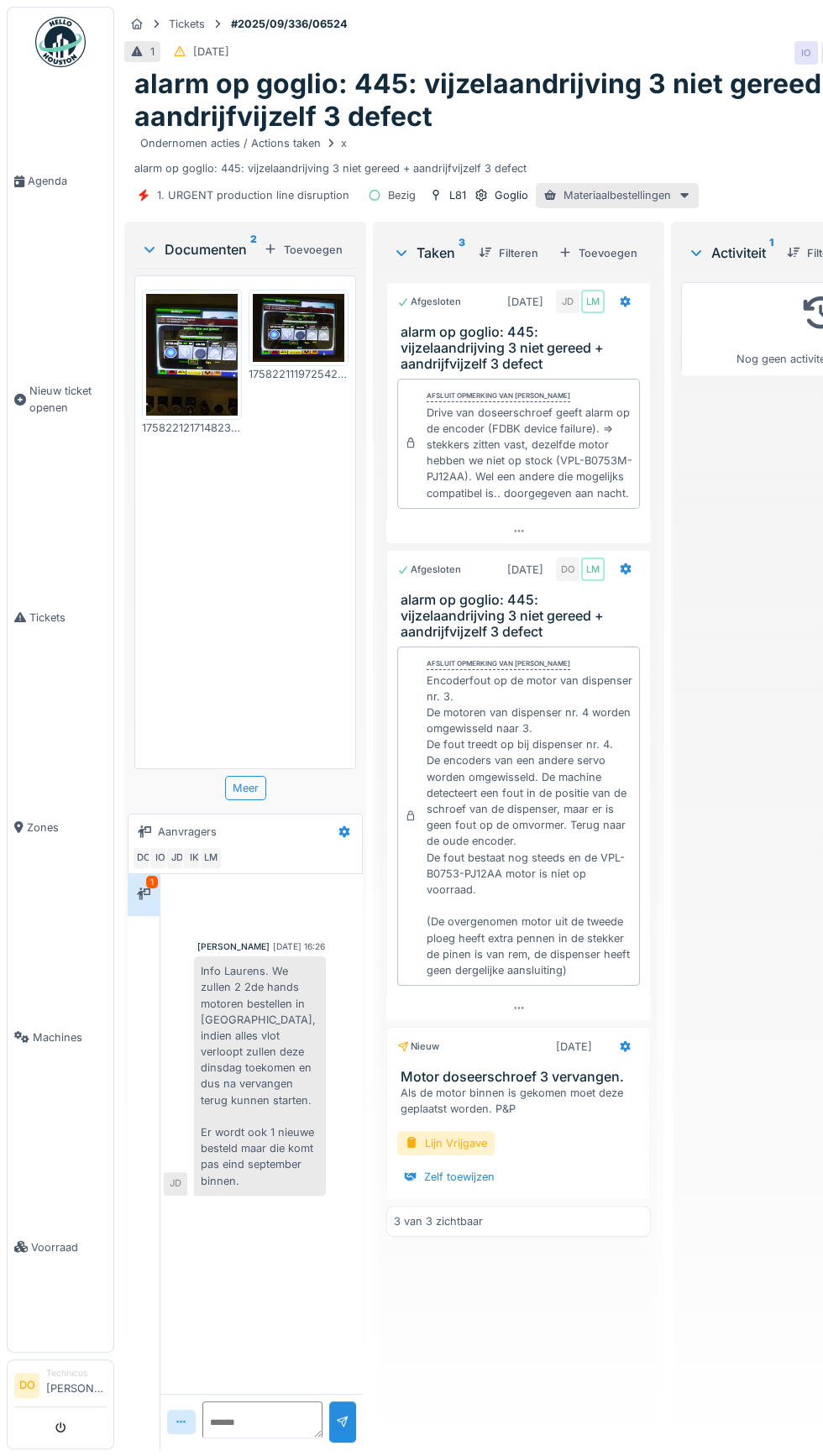
click at [609, 1158] on div "Lijn Vrijgave Zelf toewijzen" at bounding box center [518, 1156] width 265 height 77
click at [253, 1438] on textarea at bounding box center [260, 1411] width 125 height 54
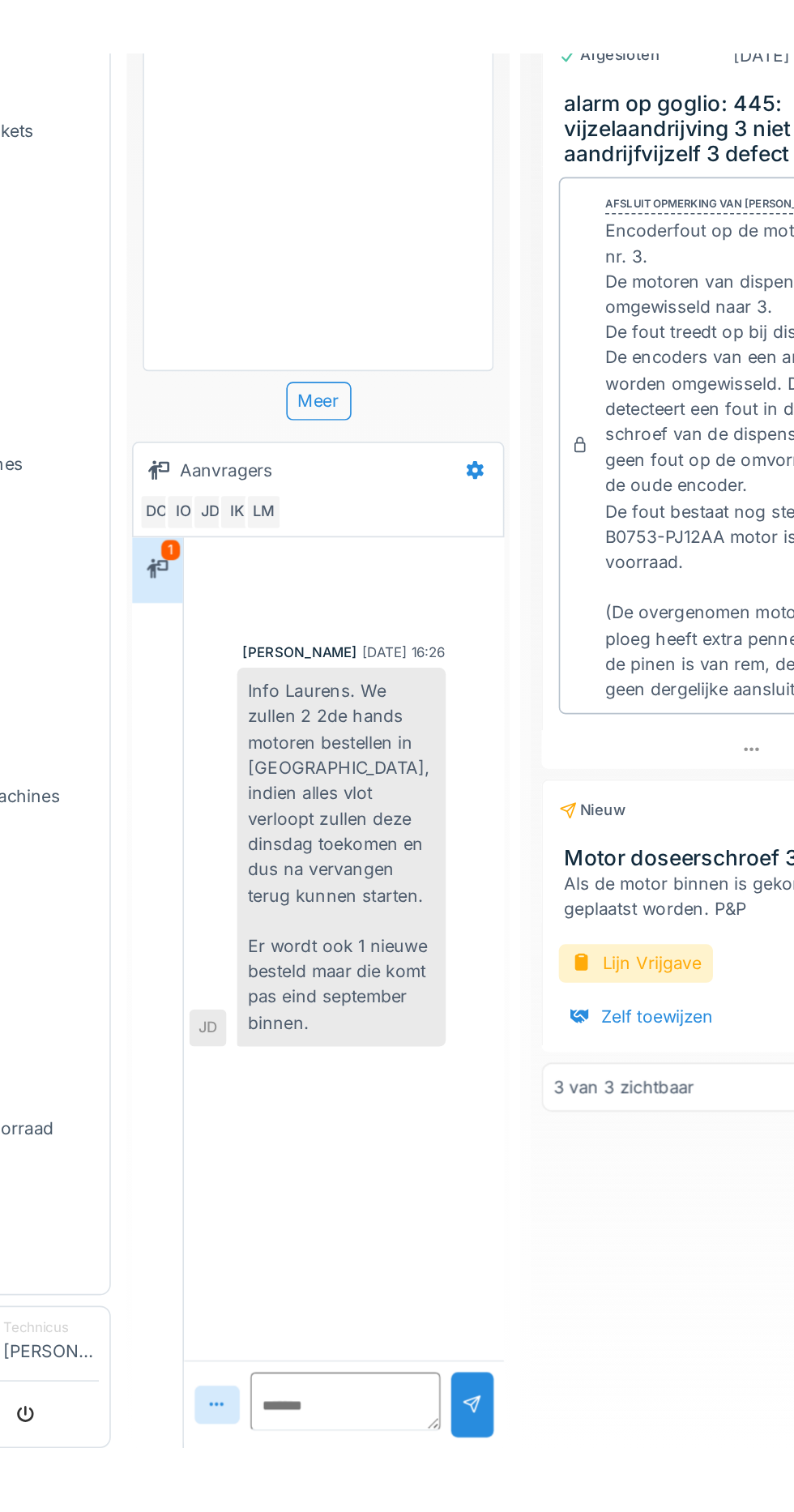
scroll to position [107, 0]
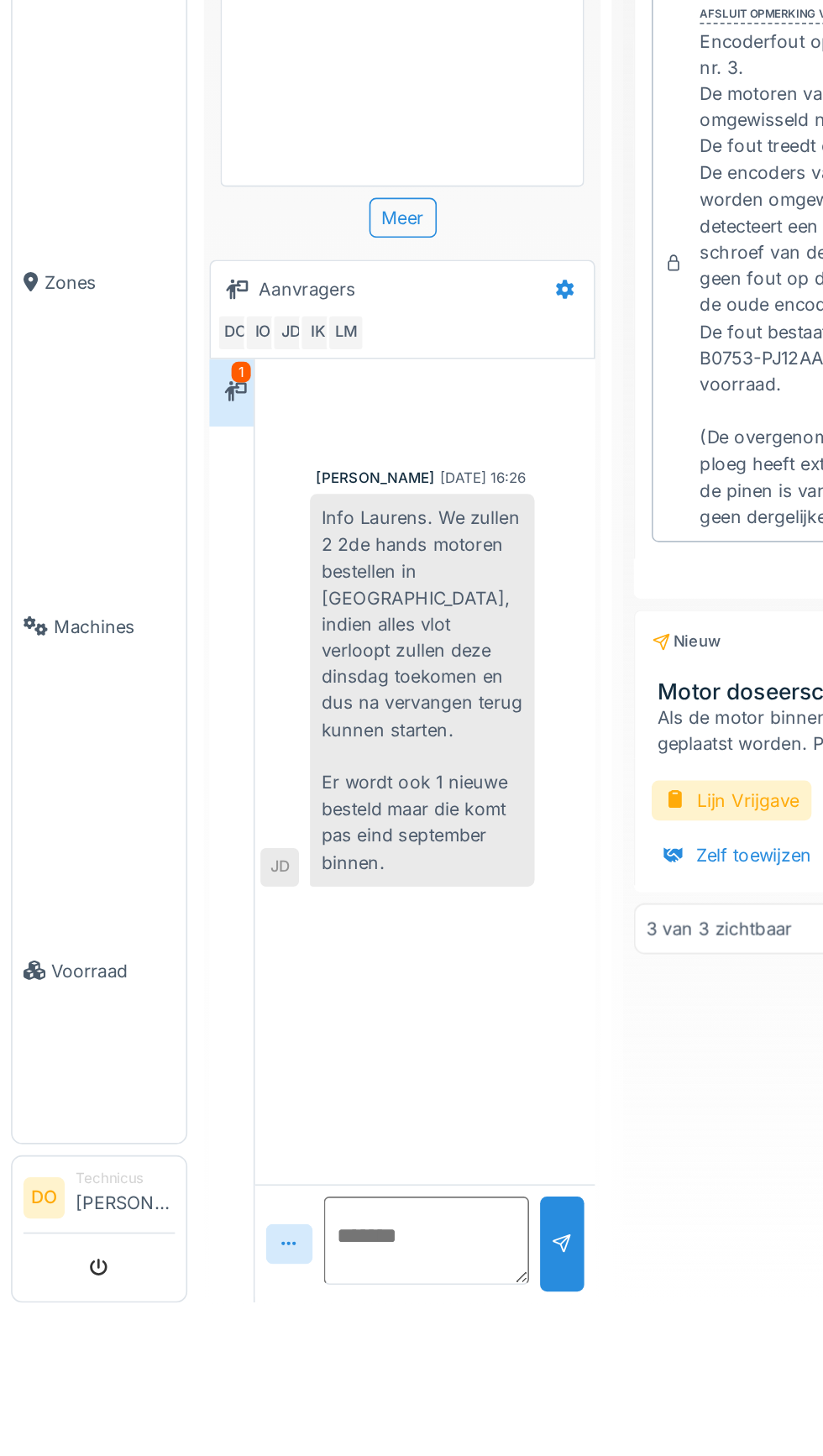
click at [255, 1438] on textarea at bounding box center [260, 1411] width 125 height 54
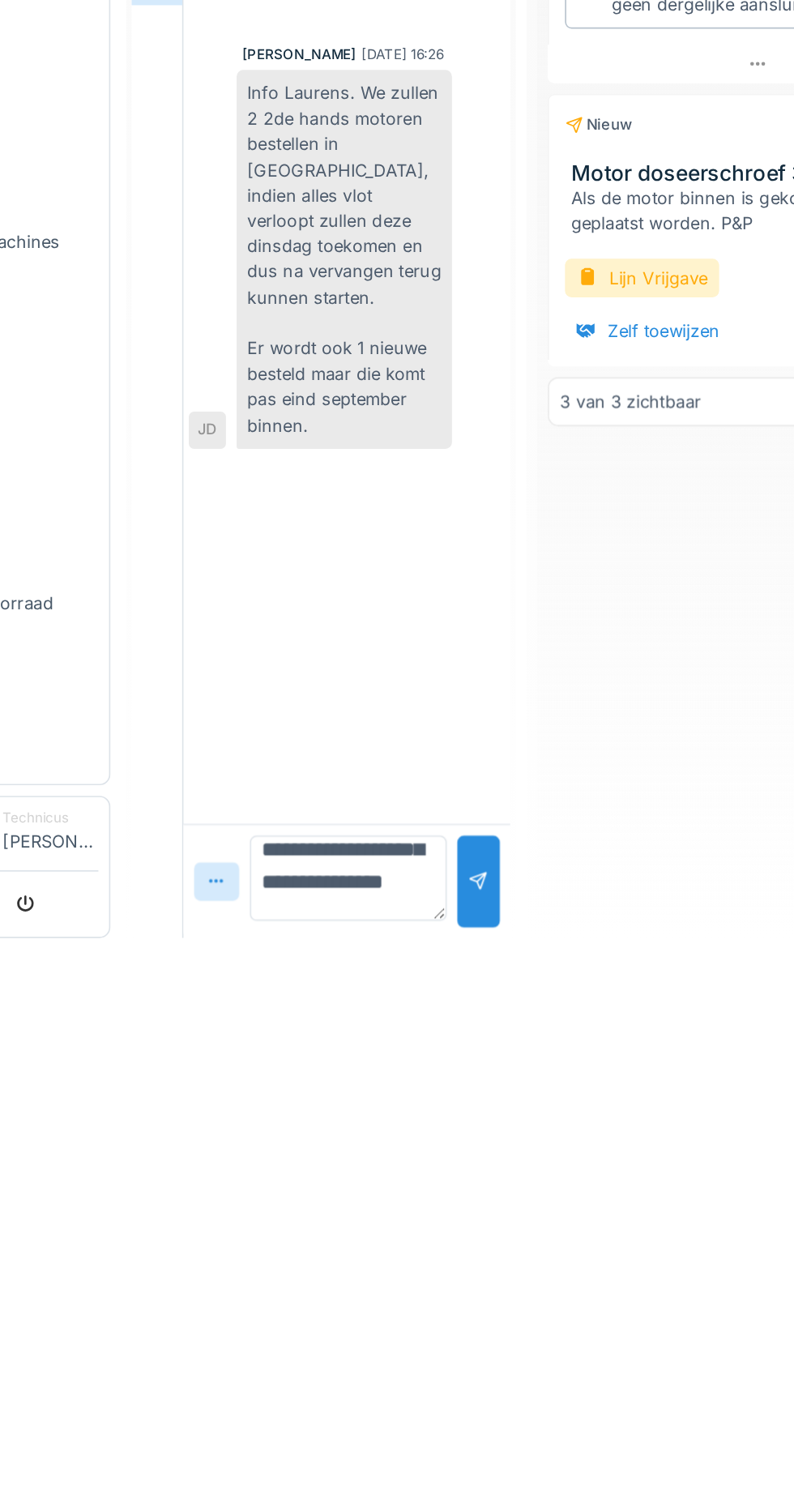
scroll to position [107, 0]
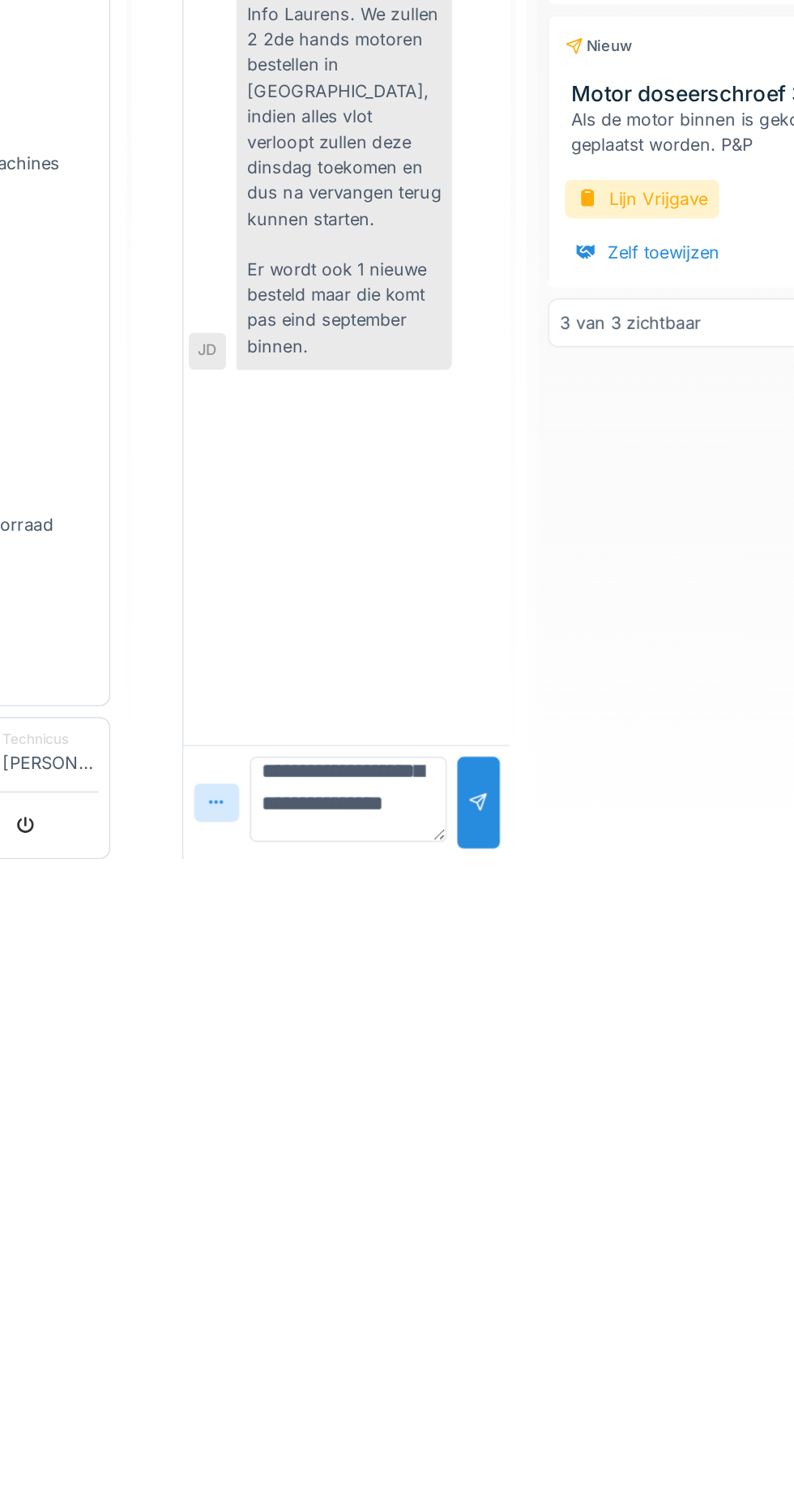
type textarea "**********"
click at [335, 1405] on div at bounding box center [334, 1471] width 26 height 56
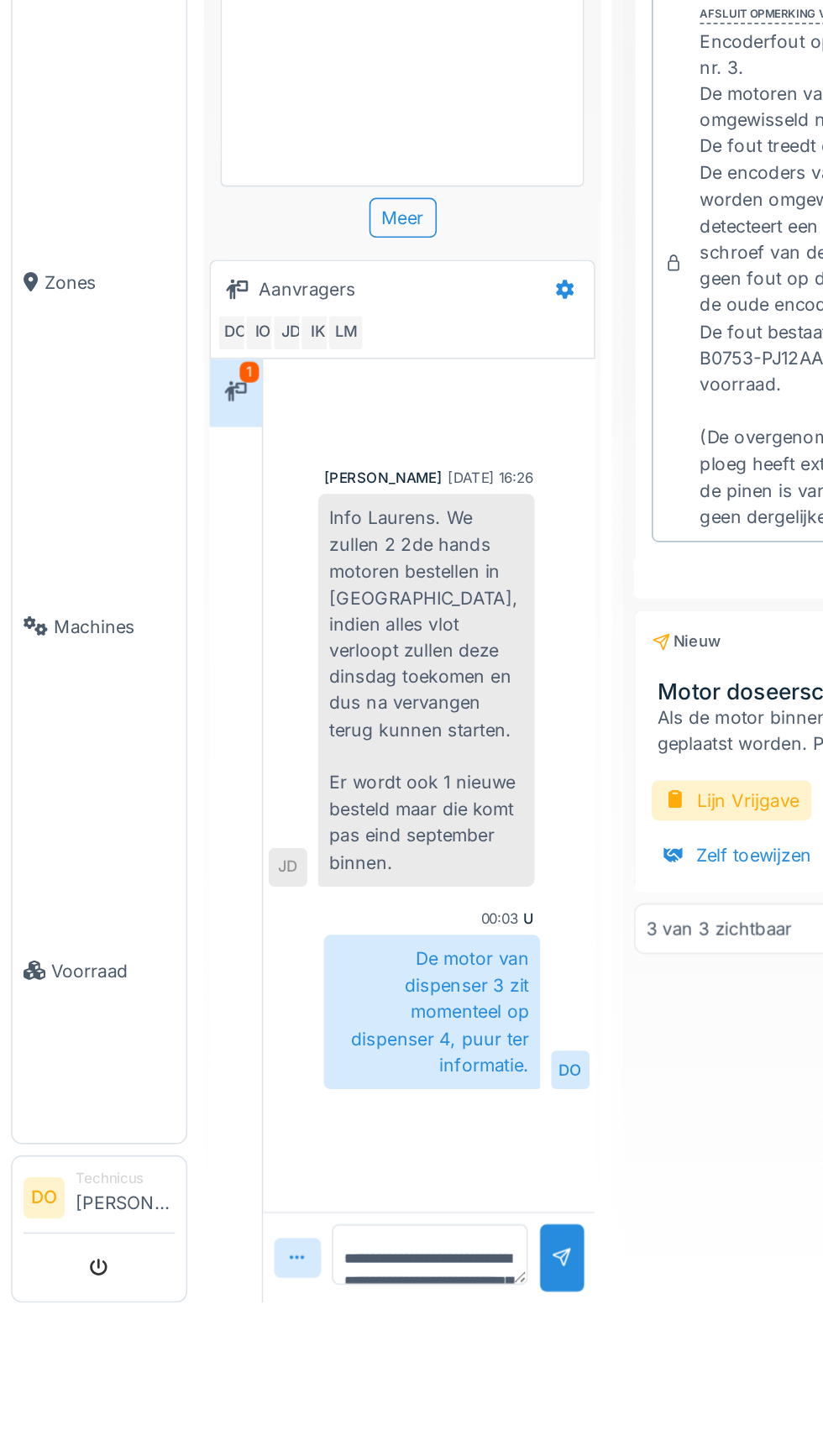
scroll to position [57, 0]
